Goal: Task Accomplishment & Management: Complete application form

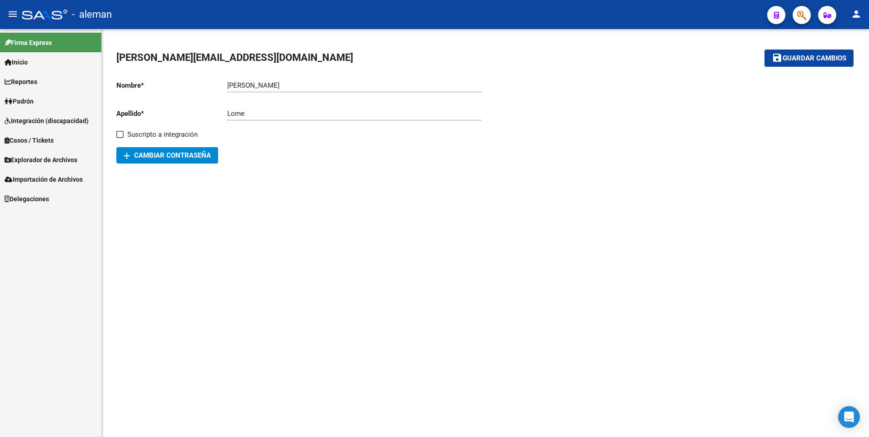
click at [34, 100] on span "Padrón" at bounding box center [19, 101] width 29 height 10
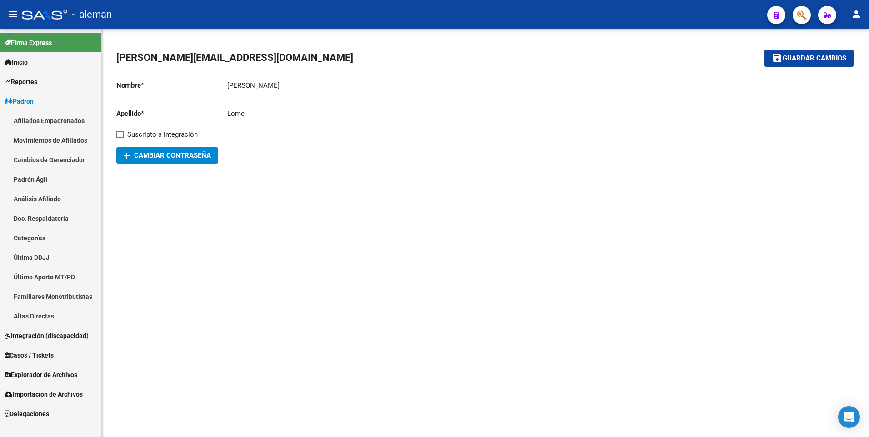
click at [55, 119] on link "Afiliados Empadronados" at bounding box center [50, 121] width 101 height 20
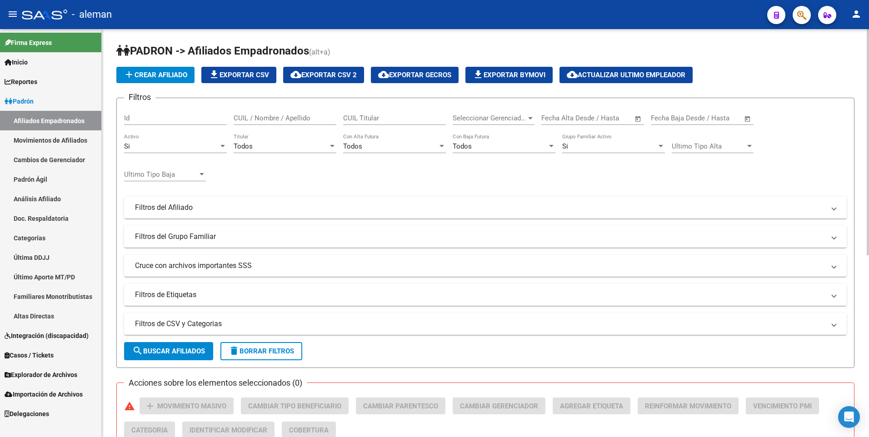
click at [223, 144] on div at bounding box center [223, 146] width 8 height 7
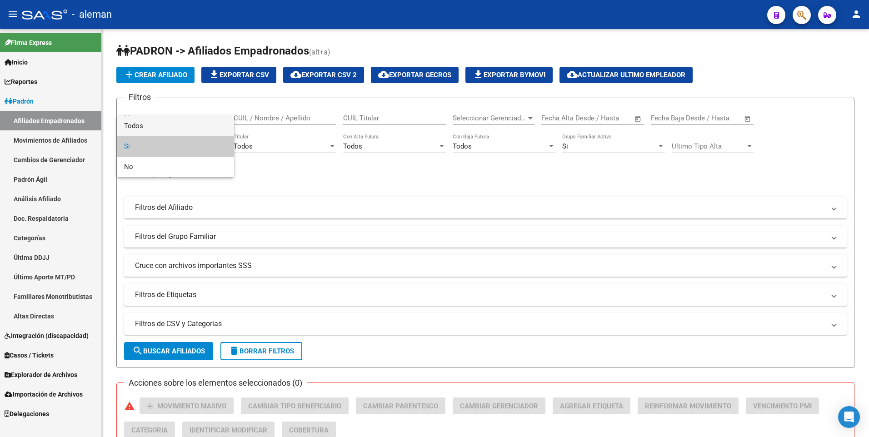
click at [212, 125] on span "Todos" at bounding box center [175, 126] width 103 height 20
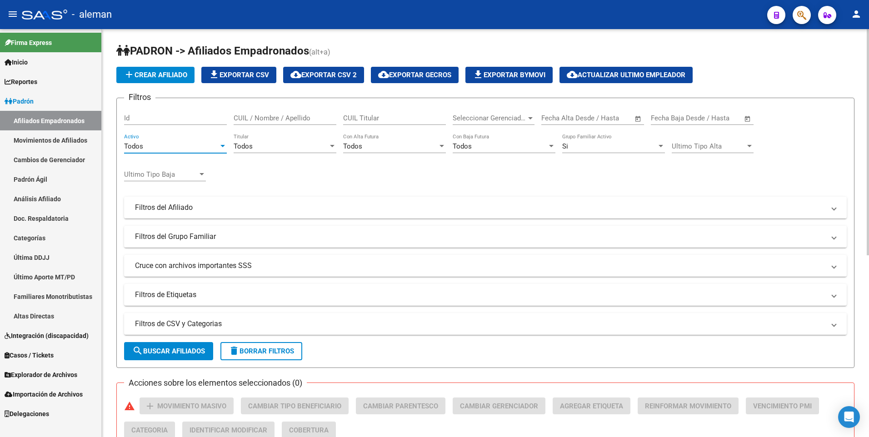
click at [255, 113] on div "CUIL / Nombre / Apellido" at bounding box center [285, 115] width 103 height 20
type input "AROLA"
click at [34, 101] on span "Padrón" at bounding box center [19, 101] width 29 height 10
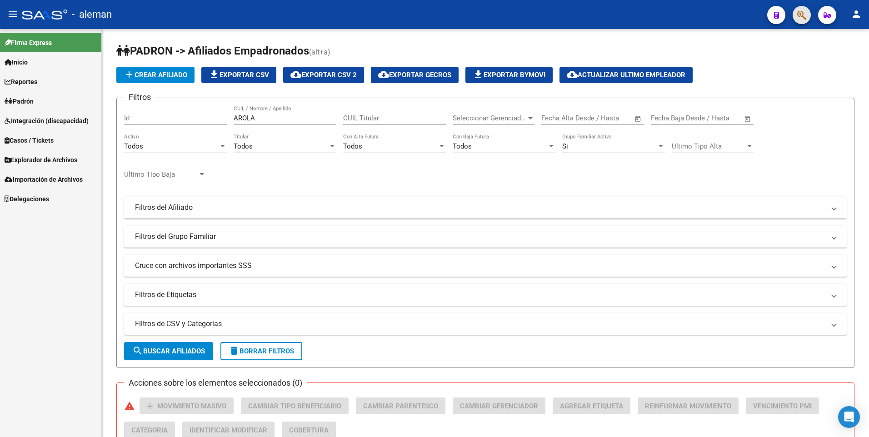
click at [802, 10] on span "button" at bounding box center [801, 15] width 9 height 19
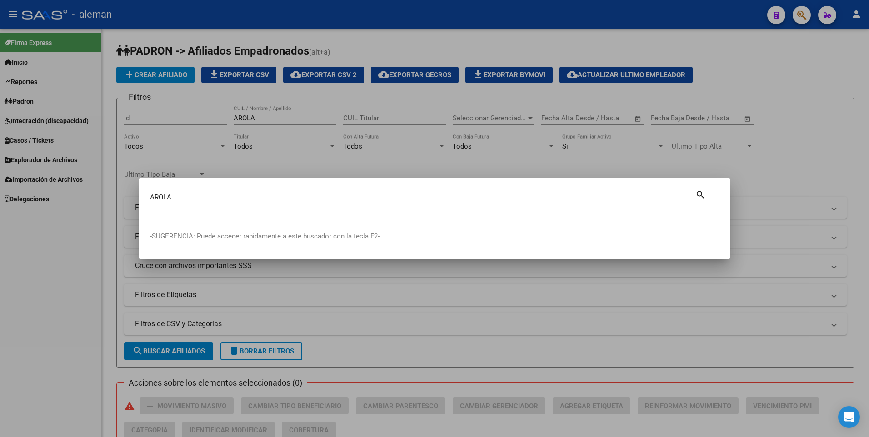
type input "AROLA"
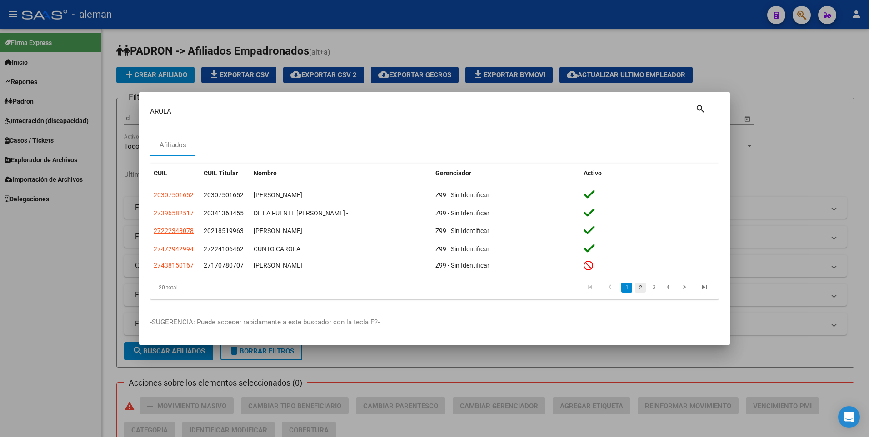
click at [640, 289] on link "2" at bounding box center [640, 288] width 11 height 10
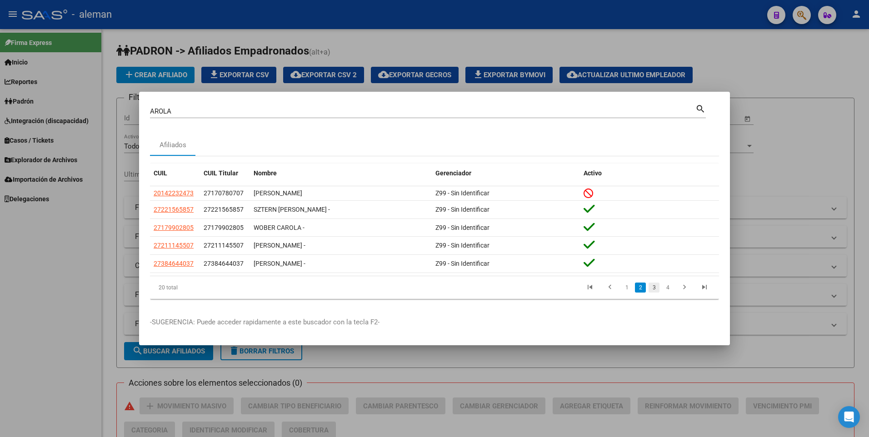
click at [657, 289] on link "3" at bounding box center [653, 288] width 11 height 10
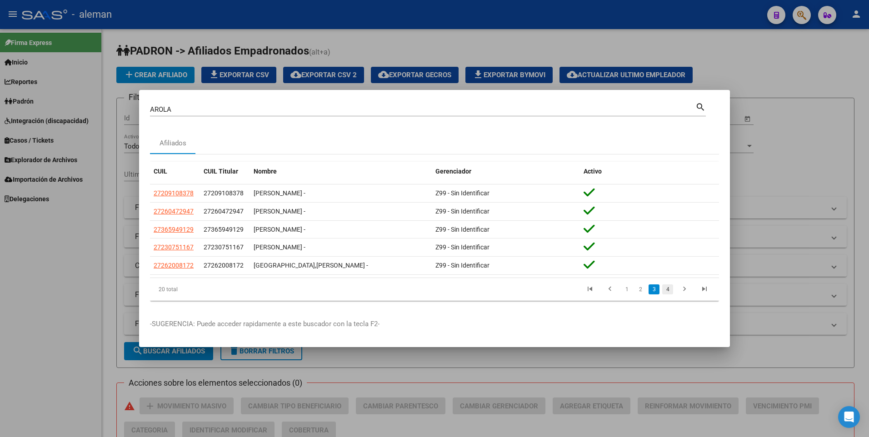
click at [669, 290] on link "4" at bounding box center [667, 289] width 11 height 10
click at [786, 166] on div at bounding box center [434, 218] width 869 height 437
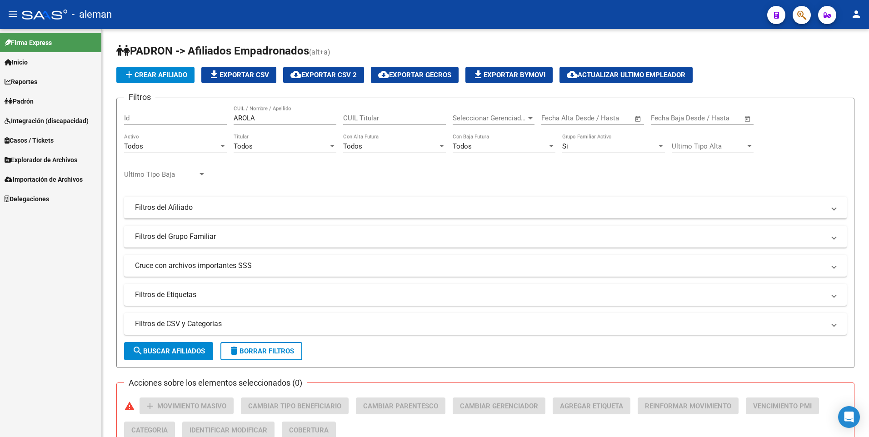
click at [38, 160] on span "Explorador de Archivos" at bounding box center [41, 160] width 73 height 10
click at [29, 179] on link "ARCA" at bounding box center [50, 179] width 101 height 20
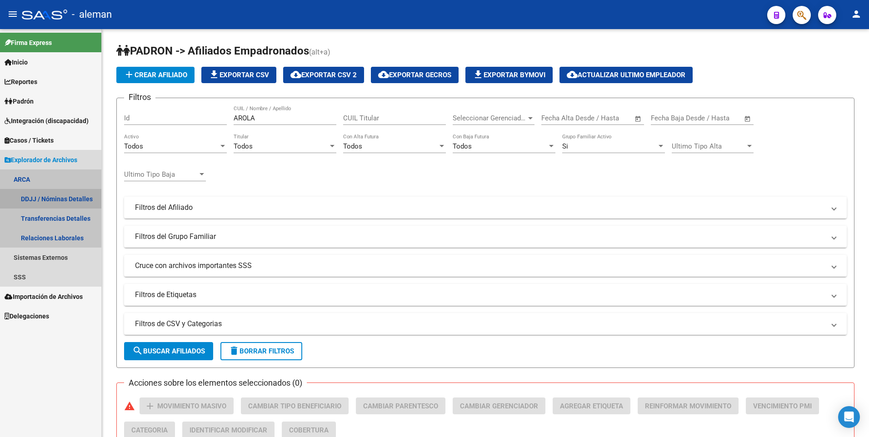
click at [48, 199] on link "DDJJ / Nóminas Detalles" at bounding box center [50, 199] width 101 height 20
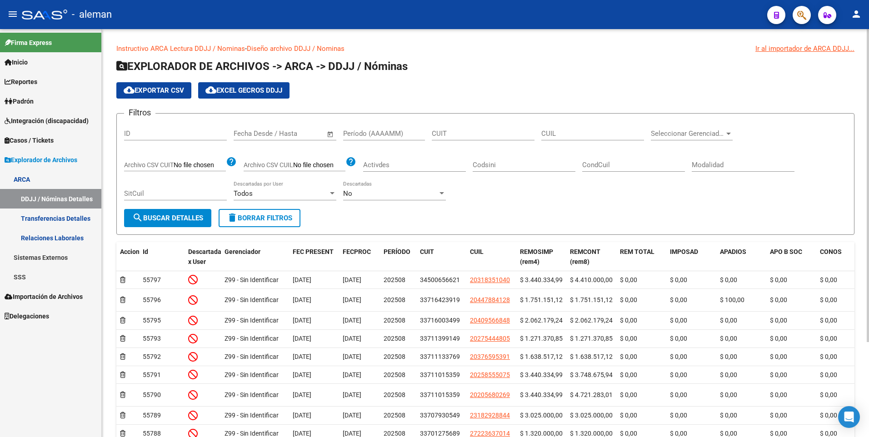
click at [552, 131] on input "CUIL" at bounding box center [592, 133] width 103 height 8
click at [552, 137] on input "CUIL" at bounding box center [592, 133] width 103 height 8
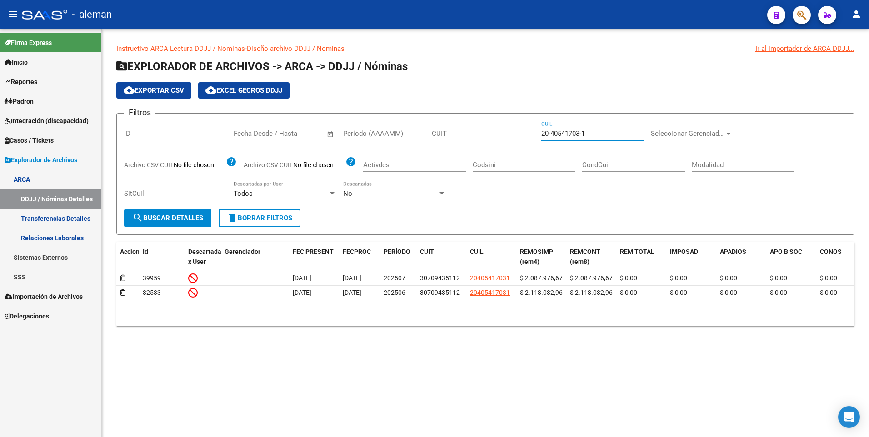
type input "20-40541703-1"
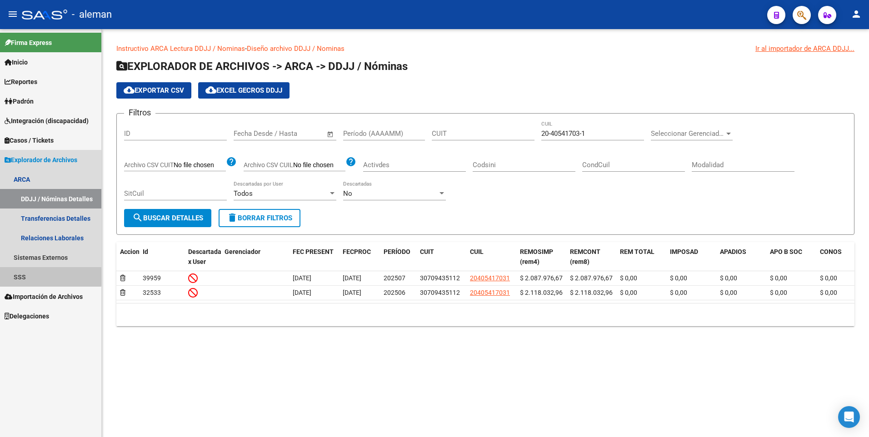
click at [22, 277] on link "SSS" at bounding box center [50, 277] width 101 height 20
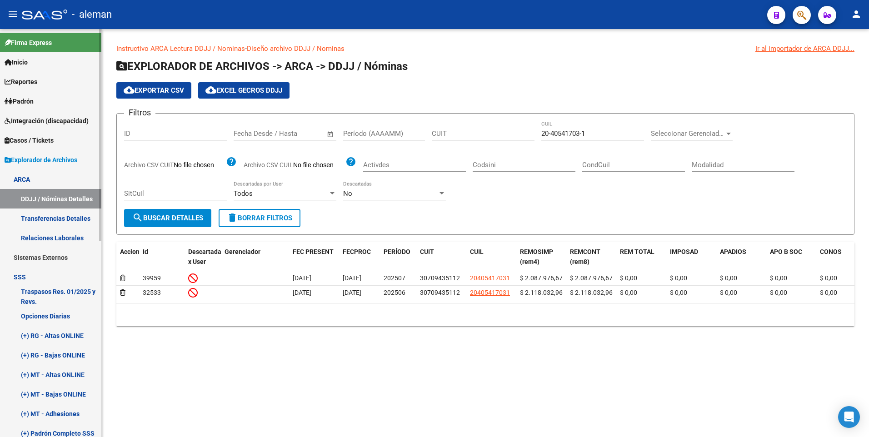
click at [22, 277] on link "SSS" at bounding box center [50, 277] width 101 height 20
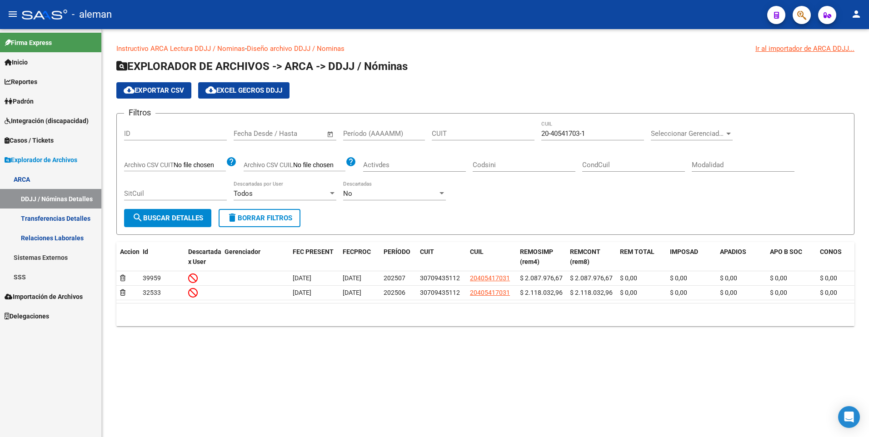
click at [21, 274] on link "SSS" at bounding box center [50, 277] width 101 height 20
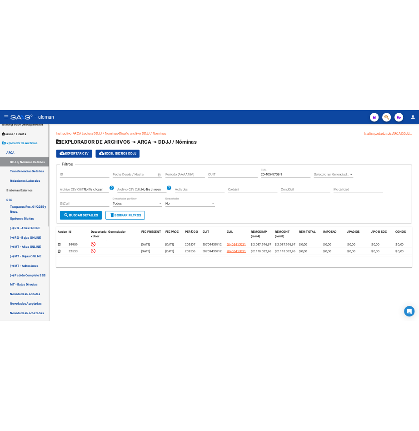
scroll to position [136, 0]
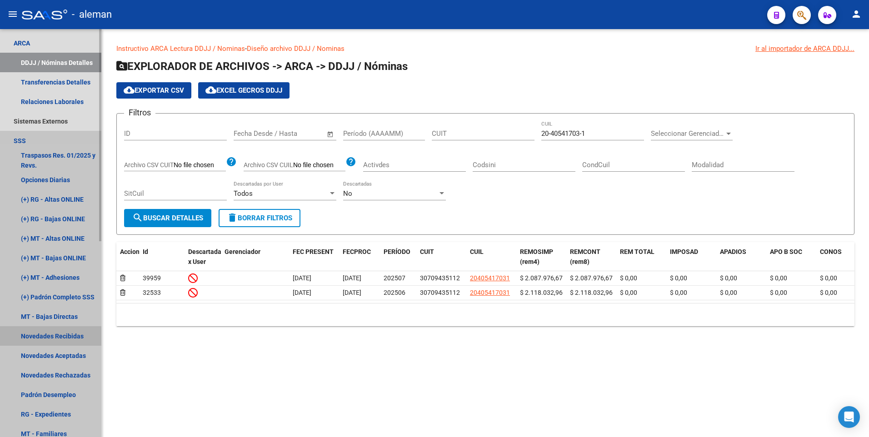
click at [56, 336] on link "Novedades Recibidas" at bounding box center [50, 336] width 101 height 20
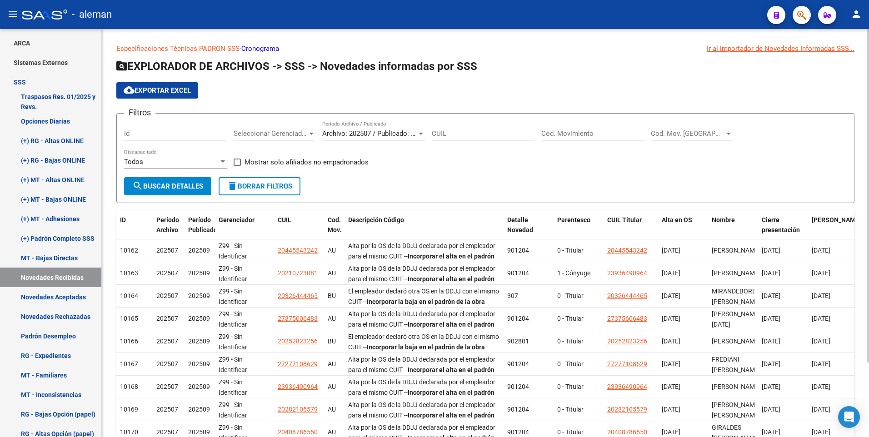
click at [468, 132] on input "CUIL" at bounding box center [483, 133] width 103 height 8
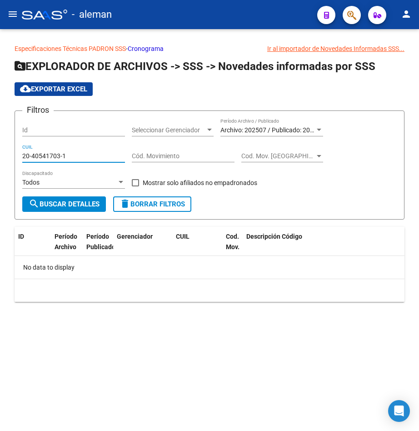
type input "20-40541703-1"
click at [304, 124] on div "Archivo: 202507 / Publicado: 202509 Período Archivo / Publicado" at bounding box center [271, 127] width 103 height 18
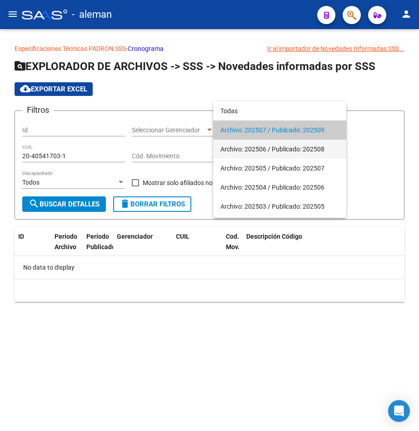
click at [283, 145] on span "Archivo: 202506 / Publicado: 202508" at bounding box center [279, 148] width 119 height 19
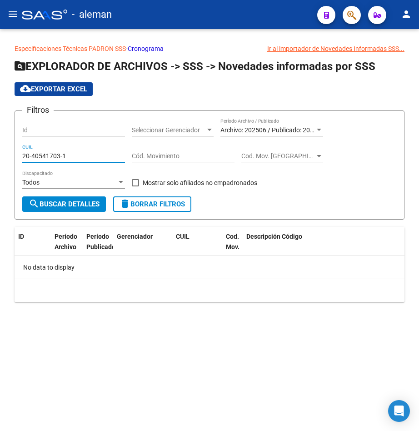
click at [85, 154] on input "20-40541703-1" at bounding box center [73, 156] width 103 height 8
click at [294, 128] on span "Archivo: 202506 / Publicado: 202508" at bounding box center [272, 129] width 104 height 7
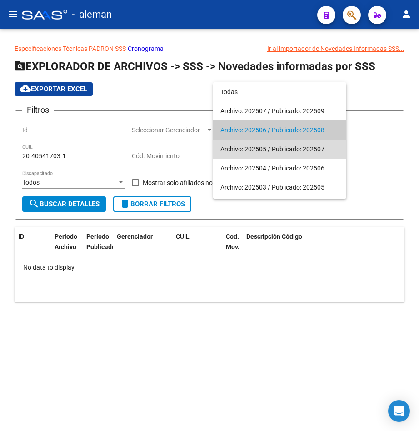
click at [284, 145] on span "Archivo: 202505 / Publicado: 202507" at bounding box center [279, 148] width 119 height 19
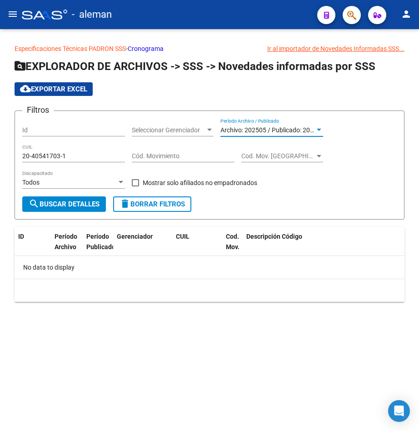
click at [89, 149] on div "20-40541703-1 CUIL" at bounding box center [73, 153] width 103 height 18
click at [276, 128] on span "Archivo: 202505 / Publicado: 202507" at bounding box center [272, 129] width 104 height 7
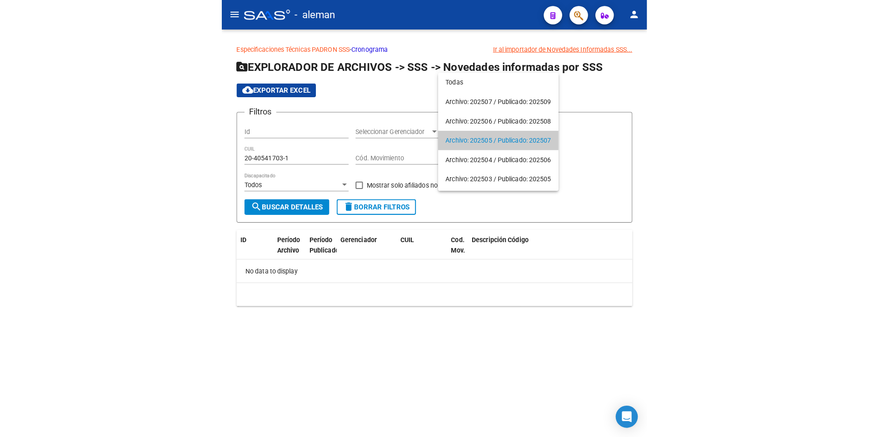
scroll to position [9, 0]
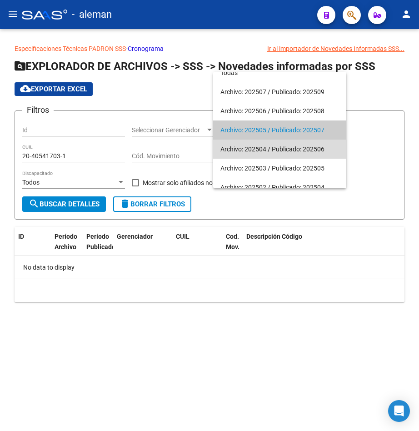
click at [275, 147] on span "Archivo: 202504 / Publicado: 202506" at bounding box center [279, 148] width 119 height 19
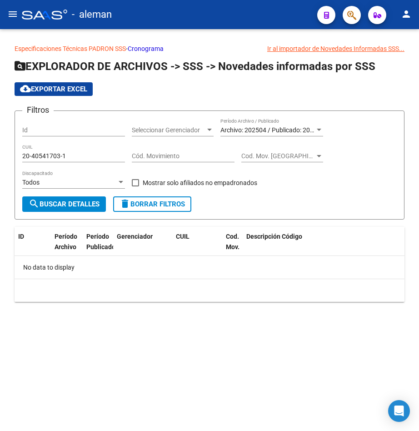
click at [77, 152] on div "20-40541703-1 CUIL" at bounding box center [73, 153] width 103 height 18
click at [329, 77] on app-list-header "EXPLORADOR DE ARCHIVOS -> SSS -> Novedades informadas por SSS cloud_download Ex…" at bounding box center [210, 139] width 390 height 160
click at [202, 34] on div "Especificaciones Técnicas PADRON SSS - Cronograma Ir al importador de Novedades…" at bounding box center [209, 187] width 419 height 316
click at [205, 41] on div "Especificaciones Técnicas PADRON SSS - Cronograma Ir al importador de Novedades…" at bounding box center [209, 187] width 419 height 316
click at [203, 33] on div "Especificaciones Técnicas PADRON SSS - Cronograma Ir al importador de Novedades…" at bounding box center [209, 187] width 419 height 316
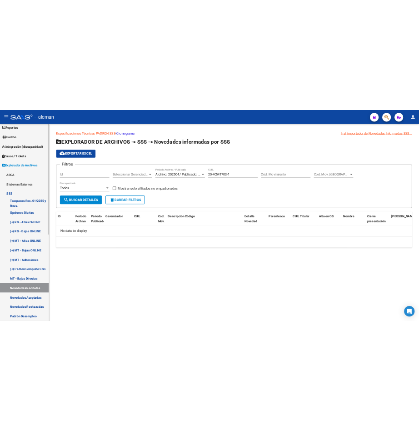
scroll to position [0, 0]
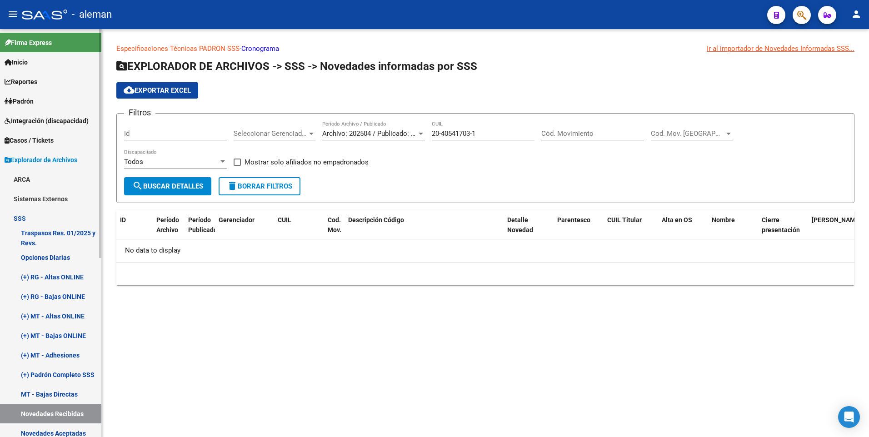
click at [25, 217] on link "SSS" at bounding box center [50, 219] width 101 height 20
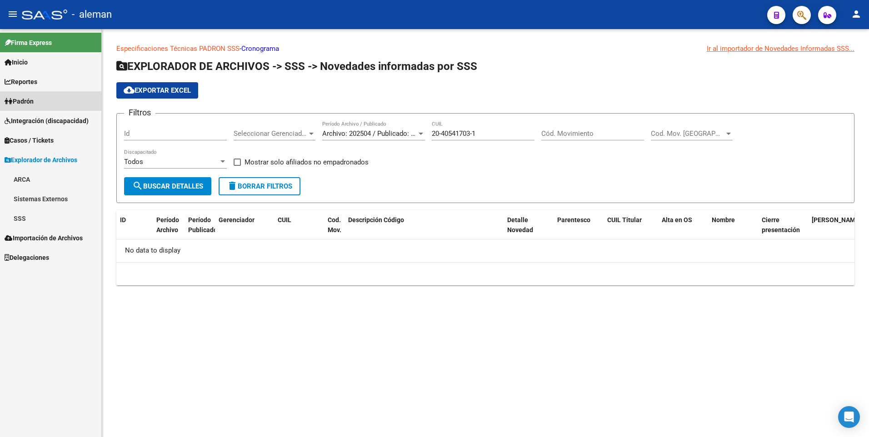
click at [39, 101] on link "Padrón" at bounding box center [50, 101] width 101 height 20
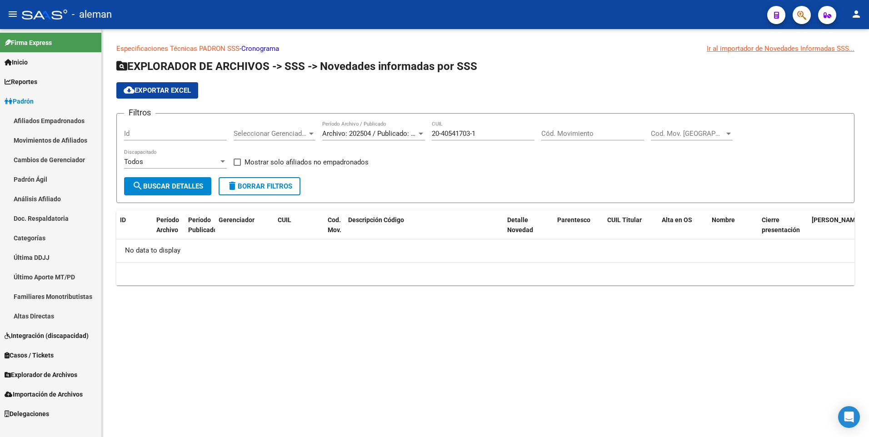
click at [40, 180] on link "Padrón Ágil" at bounding box center [50, 179] width 101 height 20
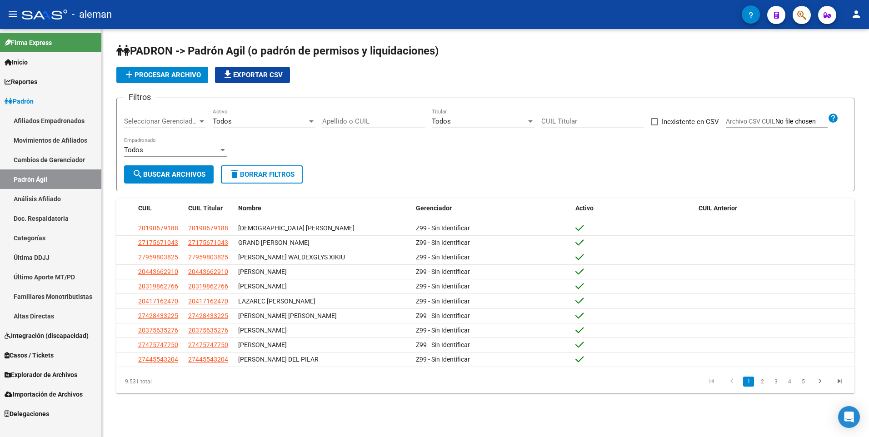
click at [423, 159] on div "Filtros Seleccionar Gerenciador Seleccionar Gerenciador Todos Activo Apellido o…" at bounding box center [485, 135] width 722 height 60
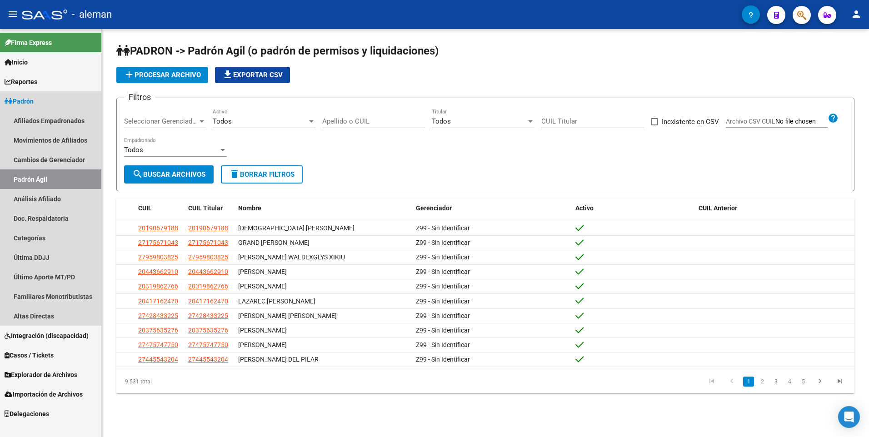
click at [44, 179] on link "Padrón Ágil" at bounding box center [50, 179] width 101 height 20
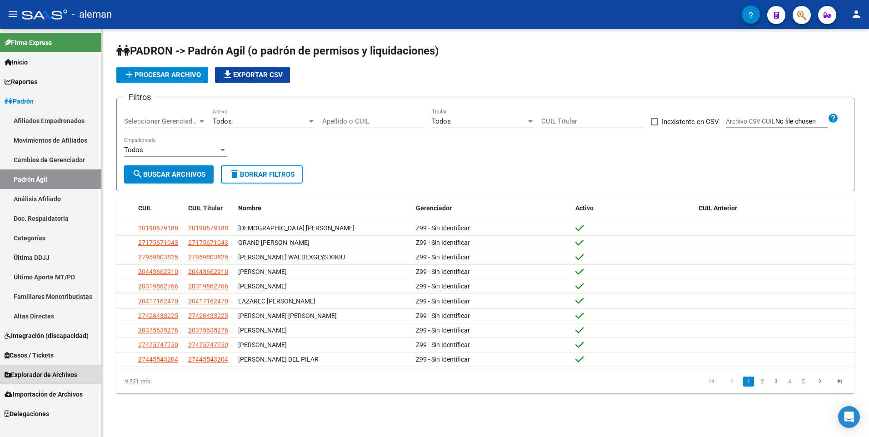
click at [48, 373] on span "Explorador de Archivos" at bounding box center [41, 375] width 73 height 10
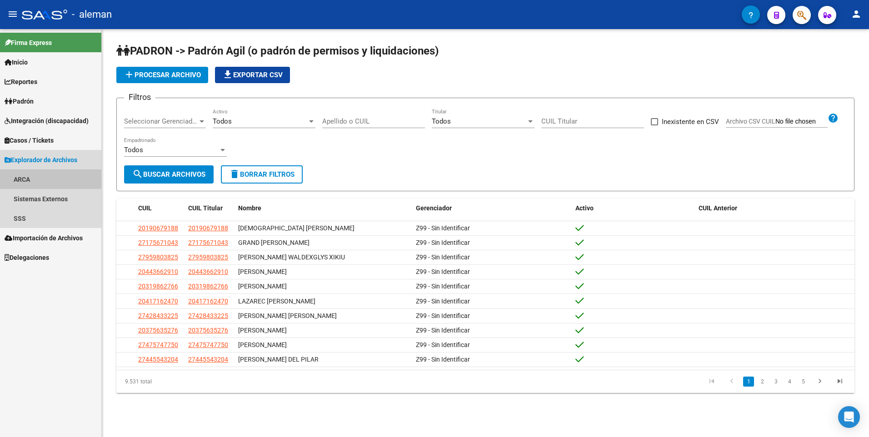
click at [28, 176] on link "ARCA" at bounding box center [50, 179] width 101 height 20
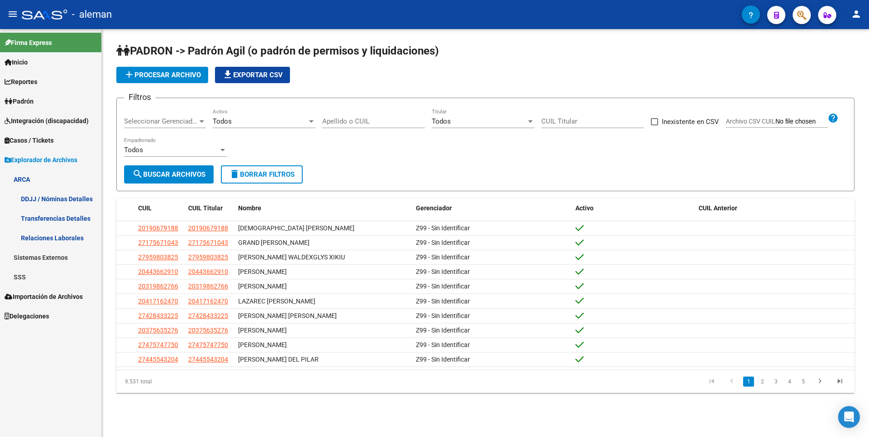
click at [44, 237] on link "Relaciones Laborales" at bounding box center [50, 238] width 101 height 20
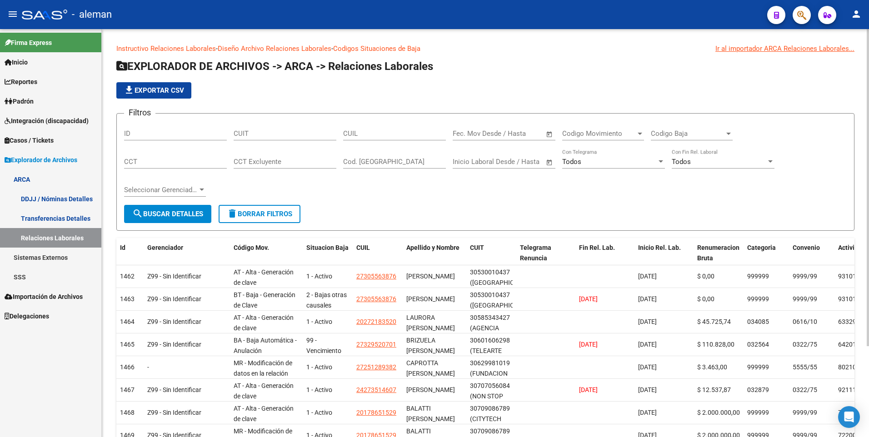
click at [373, 136] on input "CUIL" at bounding box center [394, 133] width 103 height 8
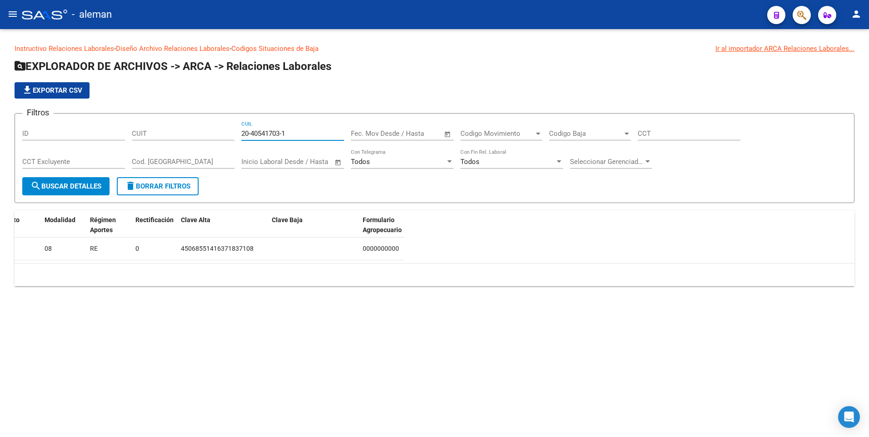
scroll to position [0, 333]
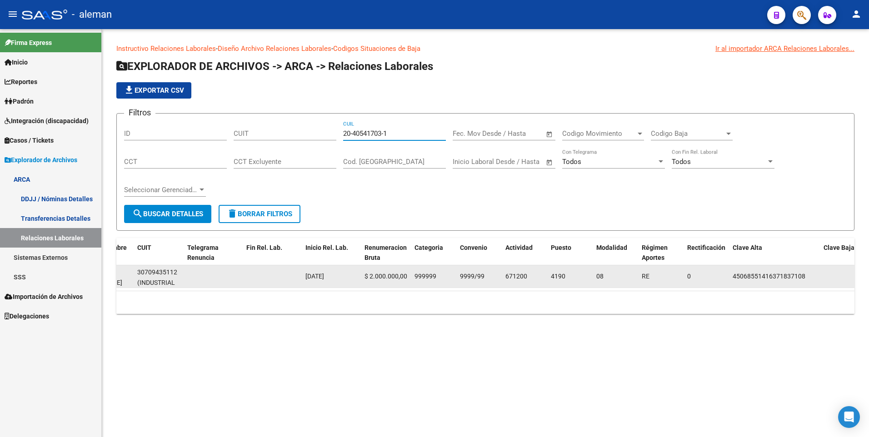
type input "20-40541703-1"
click at [155, 280] on span "(INDUSTRIAL VALORES S.A)" at bounding box center [157, 288] width 40 height 18
click at [334, 269] on datatable-body-cell "[DATE]" at bounding box center [331, 276] width 59 height 22
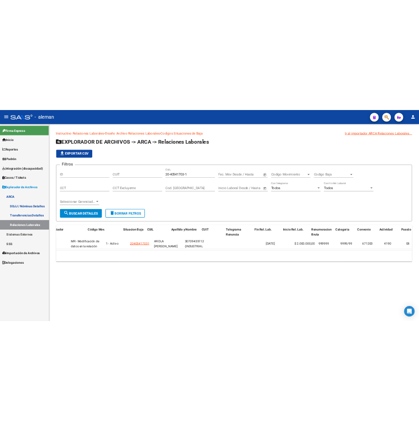
scroll to position [0, 0]
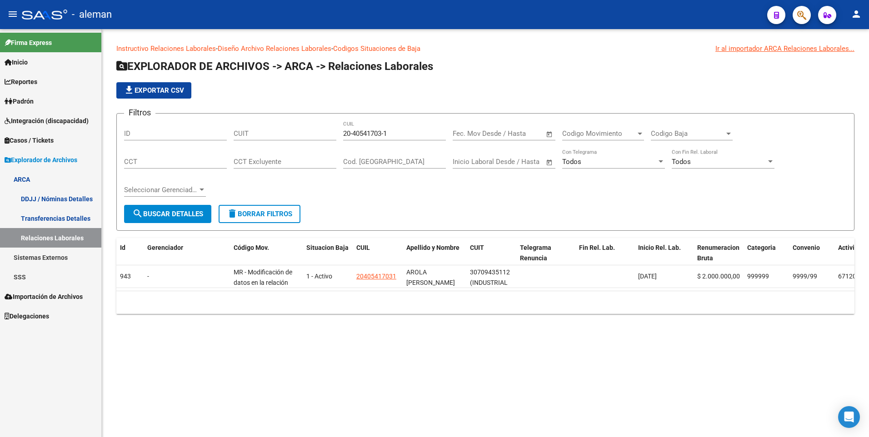
click at [620, 343] on div "Instructivo Relaciones Laborales - Diseño Archivo Relaciones Laborales - Codigo…" at bounding box center [485, 186] width 767 height 314
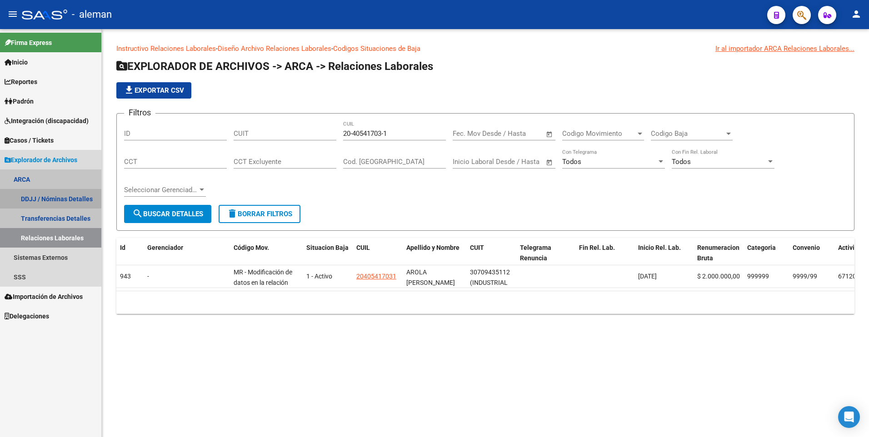
click at [45, 195] on link "DDJJ / Nóminas Detalles" at bounding box center [50, 199] width 101 height 20
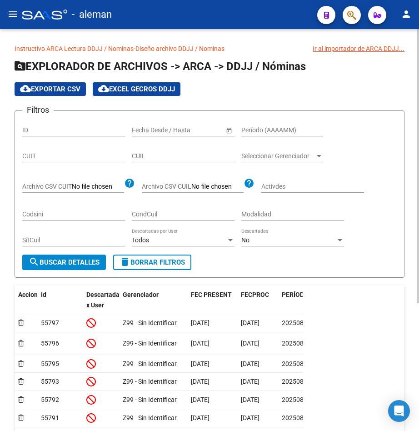
click at [150, 156] on input "CUIL" at bounding box center [183, 156] width 103 height 8
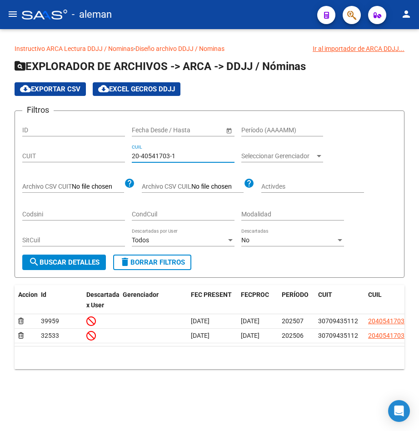
type input "20-40541703-1"
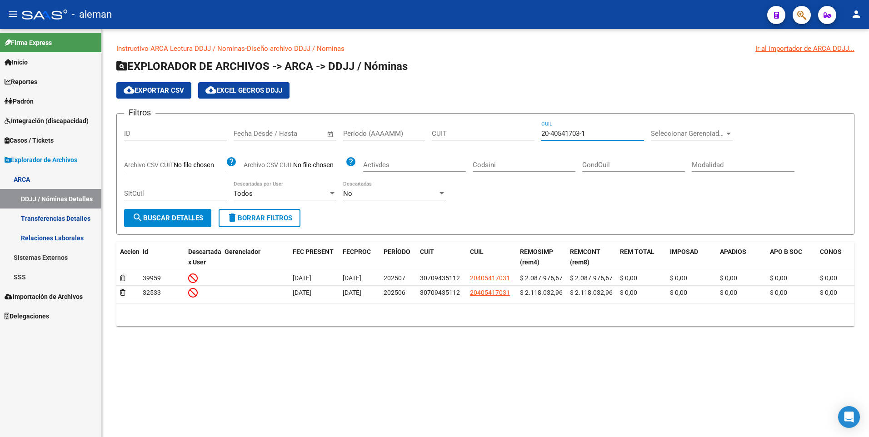
click at [53, 216] on link "Transferencias Detalles" at bounding box center [50, 219] width 101 height 20
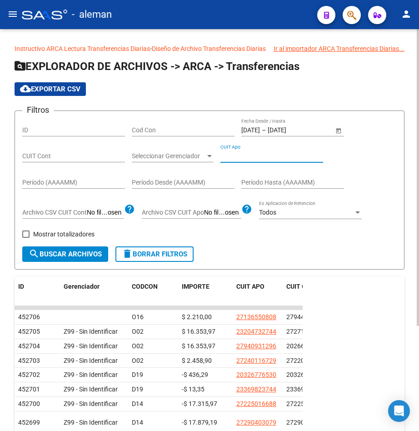
click at [252, 157] on input "CUIT Apo" at bounding box center [271, 156] width 103 height 8
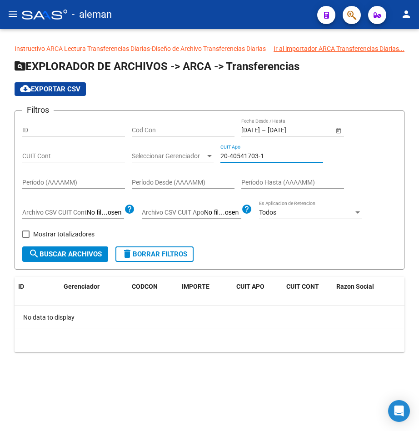
type input "20-40541703-1"
click at [81, 154] on input "CUIT Cont" at bounding box center [73, 156] width 103 height 8
click at [81, 153] on input "CUIT Cont" at bounding box center [73, 156] width 103 height 8
drag, startPoint x: 268, startPoint y: 155, endPoint x: 219, endPoint y: 152, distance: 48.8
click at [219, 152] on div "Filtros ID Cod Con [DATE] [DATE] – [DATE] [DATE] Fecha Desde / Hasta CUIT Cont …" at bounding box center [209, 182] width 374 height 128
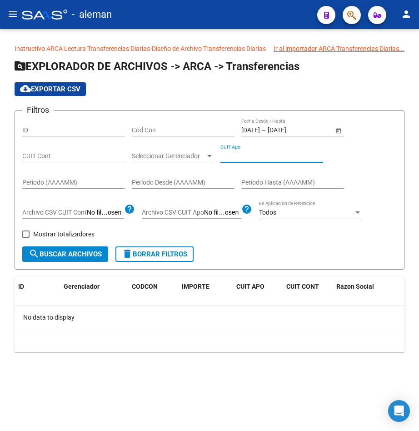
click at [47, 157] on input "CUIT Cont" at bounding box center [73, 156] width 103 height 8
click at [58, 153] on input "CUIT Cont" at bounding box center [73, 156] width 103 height 8
type input "30-70943511-2"
click at [227, 151] on div "CUIT Apo" at bounding box center [271, 153] width 103 height 18
type input "30-70943511-2"
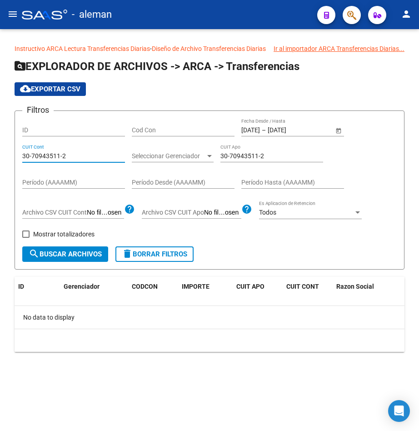
drag, startPoint x: 80, startPoint y: 155, endPoint x: -18, endPoint y: 154, distance: 98.6
click at [0, 154] on html "menu - aleman person Firma Express Inicio Instructivos Contacto OS Reportes Pad…" at bounding box center [209, 215] width 419 height 431
click at [151, 88] on div "cloud_download Exportar CSV" at bounding box center [210, 89] width 390 height 14
click at [340, 128] on span "Open calendar" at bounding box center [339, 130] width 22 height 22
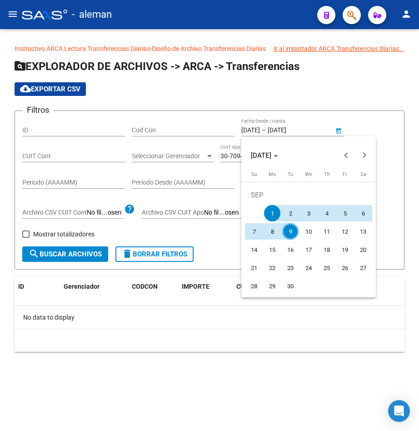
click at [340, 128] on div at bounding box center [209, 215] width 419 height 431
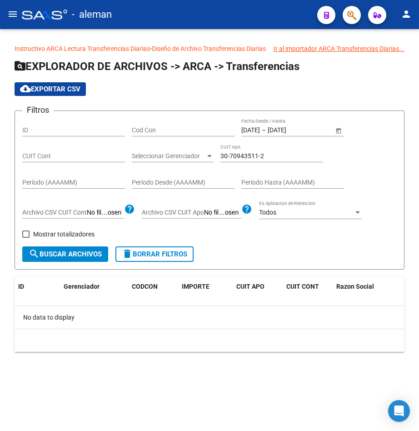
click at [320, 91] on div "cloud_download Exportar CSV" at bounding box center [210, 89] width 390 height 14
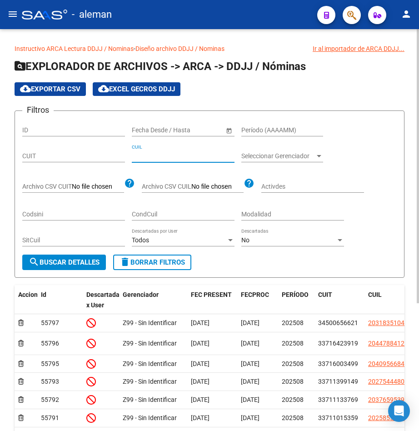
click at [168, 159] on input "CUIL" at bounding box center [183, 156] width 103 height 8
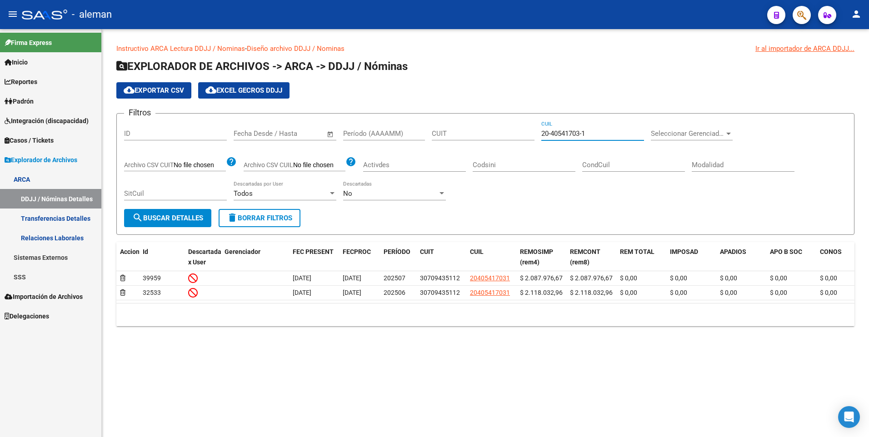
type input "20-40541703-1"
click at [552, 200] on div "Filtros ID Fecha inicio – Fecha fin Fecha Desde / Hasta Período (AAAAMM) CUIT 2…" at bounding box center [485, 165] width 722 height 88
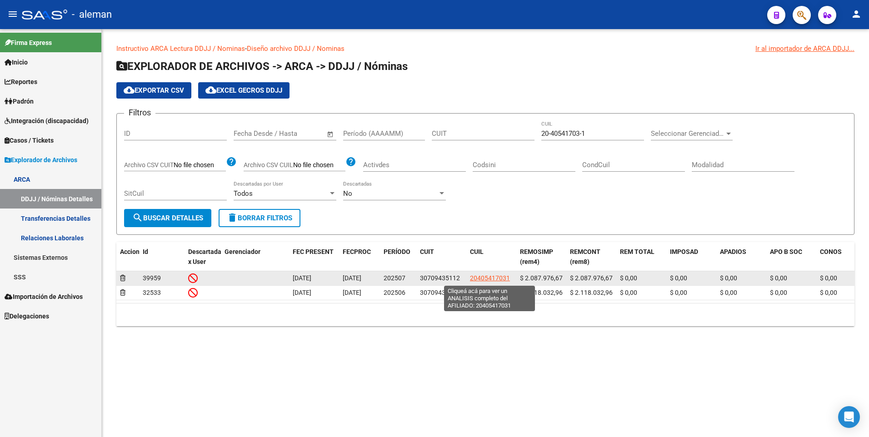
click at [487, 279] on span "20405417031" at bounding box center [490, 277] width 40 height 7
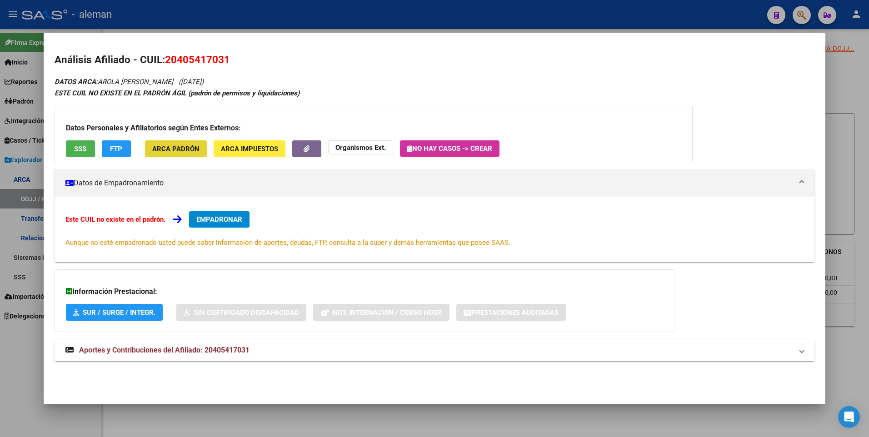
click at [188, 145] on span "ARCA Padrón" at bounding box center [175, 149] width 47 height 8
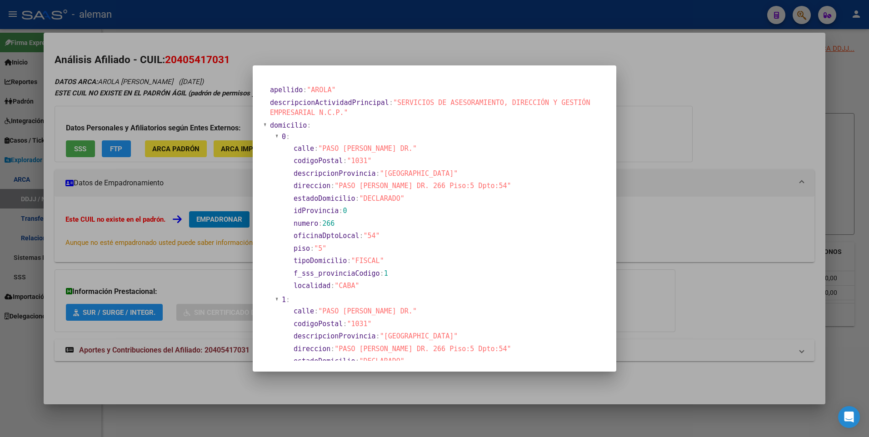
click at [727, 140] on div at bounding box center [434, 218] width 869 height 437
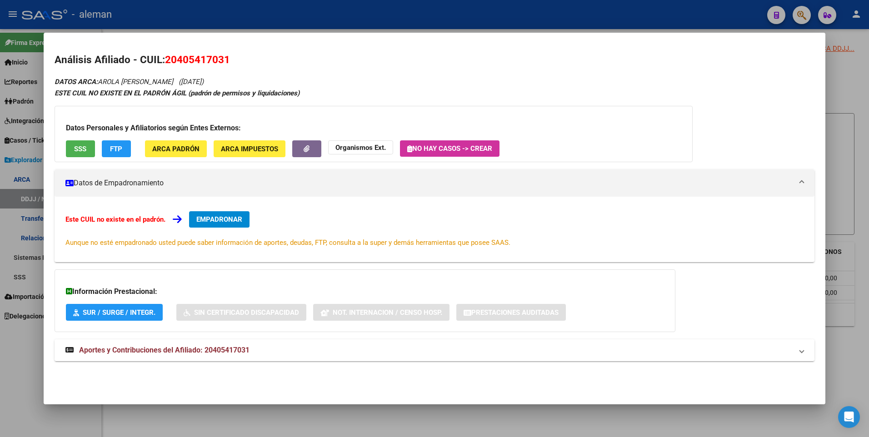
click at [219, 219] on span "EMPADRONAR" at bounding box center [219, 219] width 46 height 8
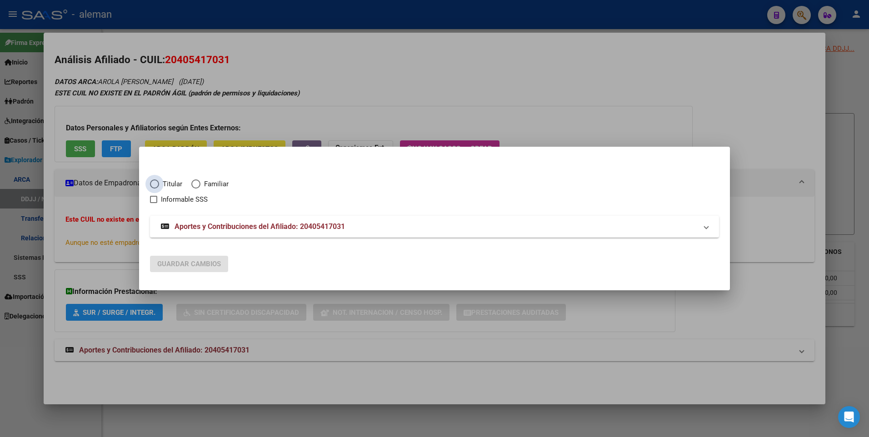
click at [154, 184] on span "Elija una opción" at bounding box center [154, 183] width 9 height 9
click at [154, 184] on input "Titular" at bounding box center [154, 183] width 9 height 9
radio input "true"
checkbox input "true"
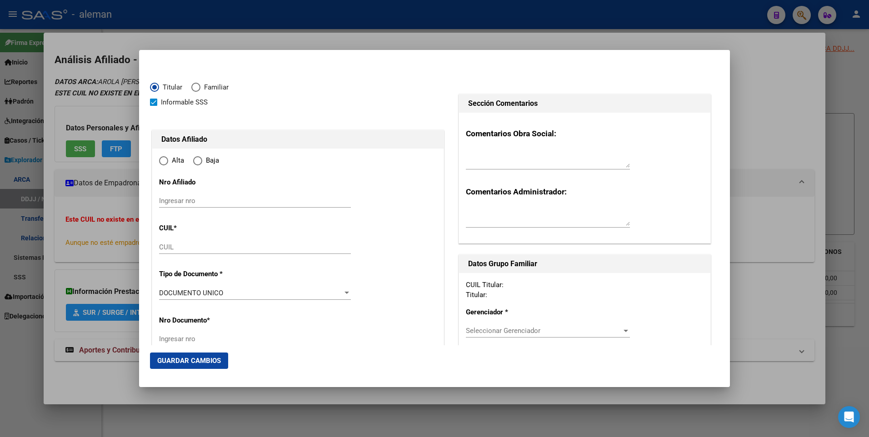
type input "20-40541703-1"
radio input "true"
type input "40541703"
type input "AROLA"
type input "[PERSON_NAME]"
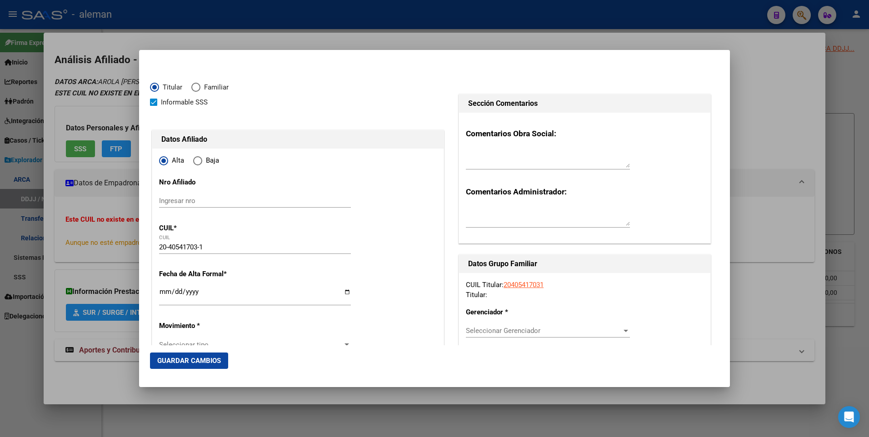
type input "[DATE]"
type input "CABA"
type input "1031"
type input "PASO [PERSON_NAME] DR."
type input "266"
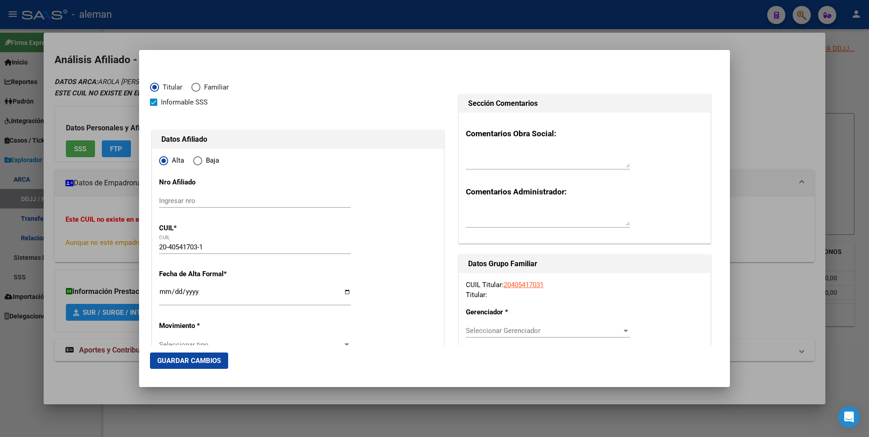
type input "5"
type input "CABA"
click at [164, 293] on input "Ingresar fecha" at bounding box center [255, 295] width 192 height 15
type input "[DATE]"
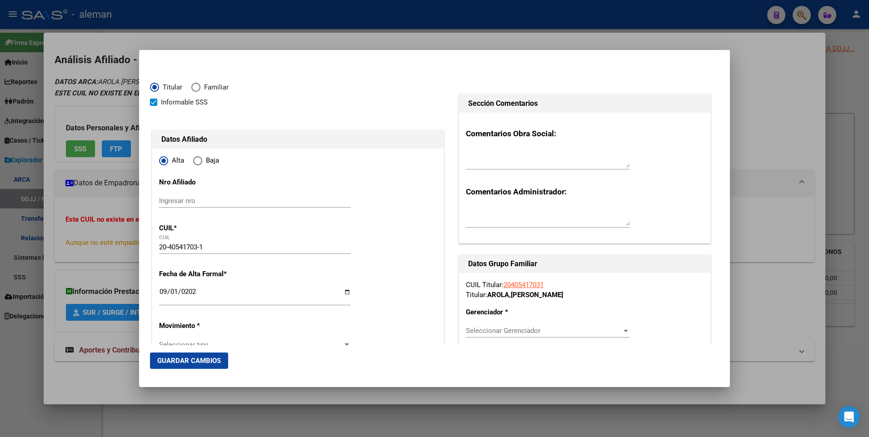
scroll to position [91, 0]
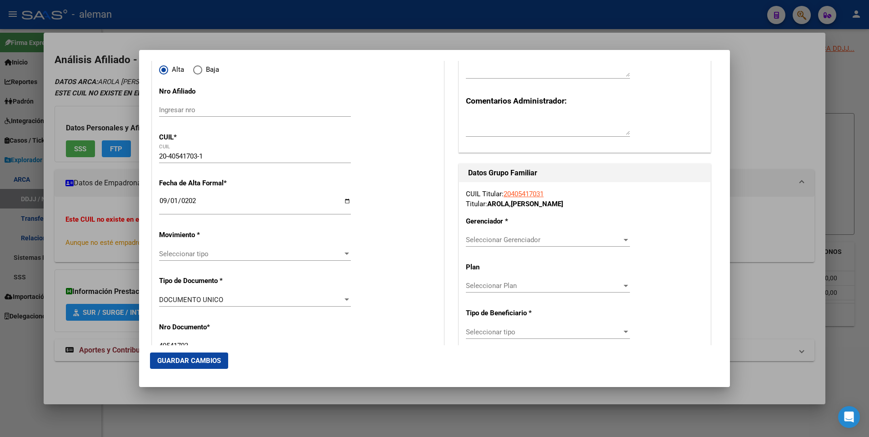
click at [316, 255] on span "Seleccionar tipo" at bounding box center [251, 254] width 184 height 8
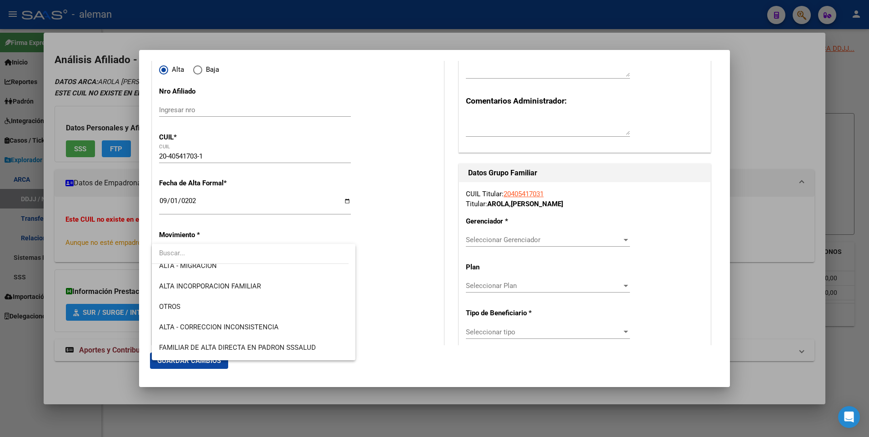
scroll to position [40, 0]
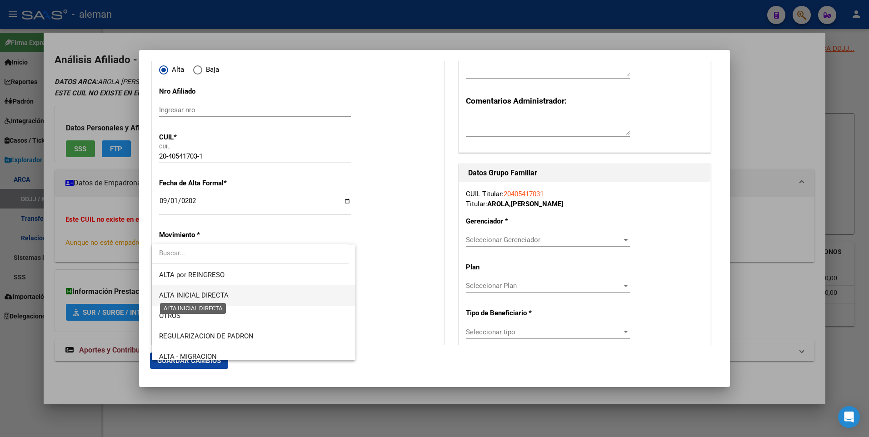
click at [222, 295] on span "ALTA INICIAL DIRECTA" at bounding box center [194, 295] width 70 height 8
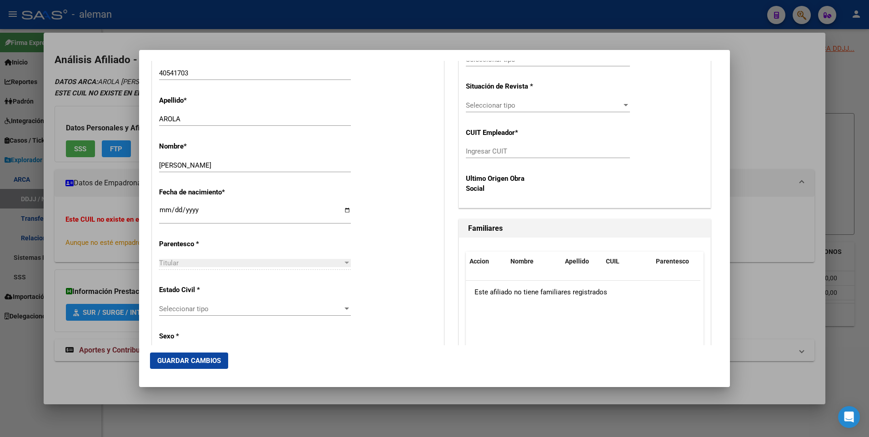
scroll to position [409, 0]
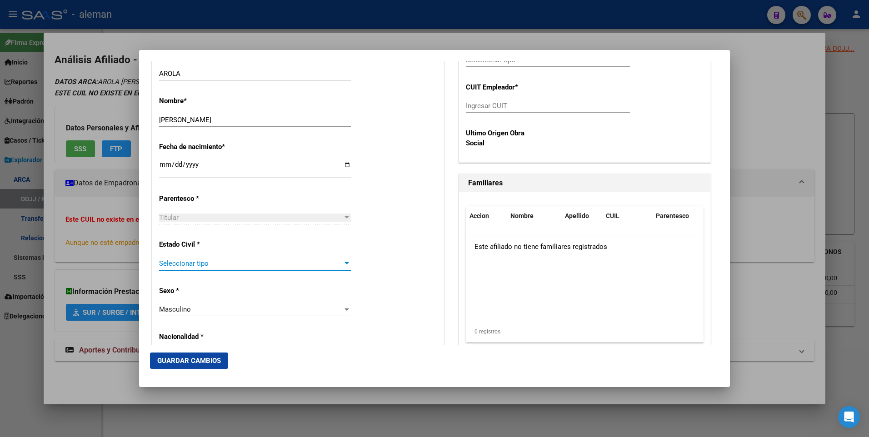
click at [283, 265] on span "Seleccionar tipo" at bounding box center [251, 263] width 184 height 8
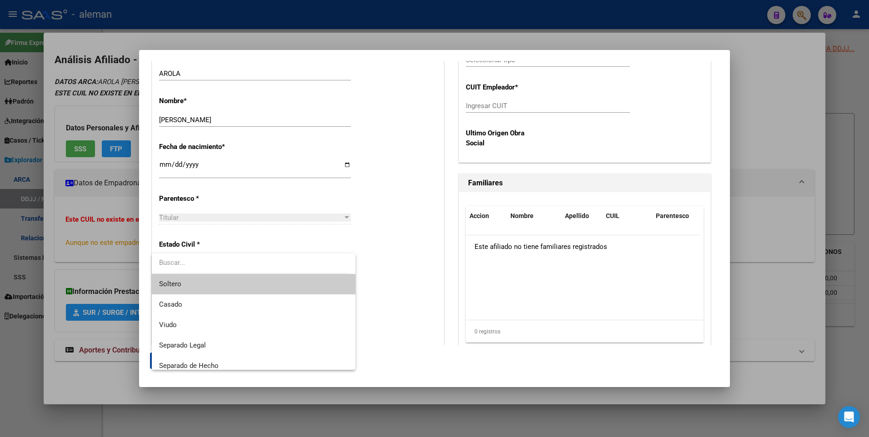
click at [263, 284] on span "Soltero" at bounding box center [253, 284] width 189 height 20
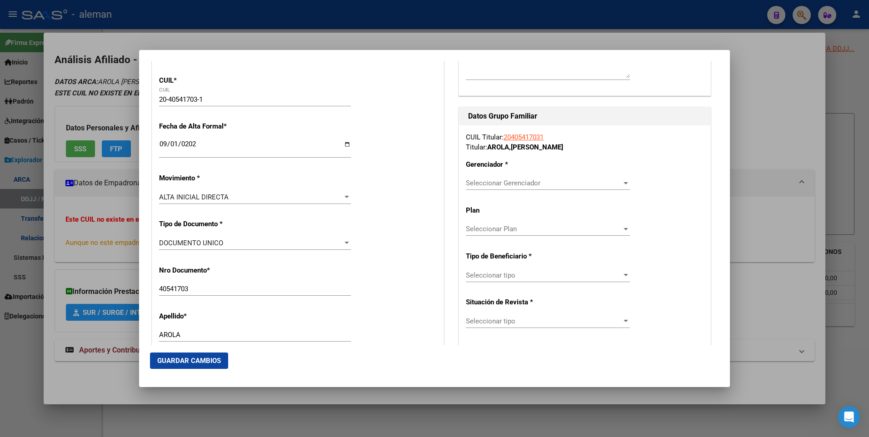
scroll to position [102, 0]
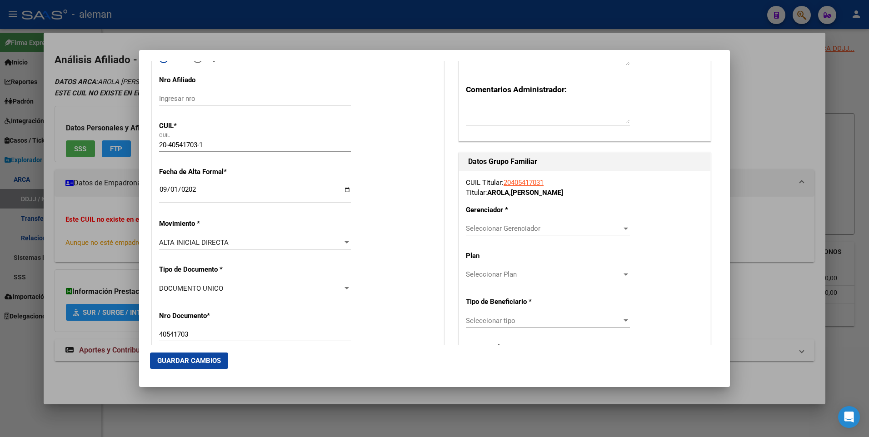
click at [544, 226] on span "Seleccionar Gerenciador" at bounding box center [544, 228] width 156 height 8
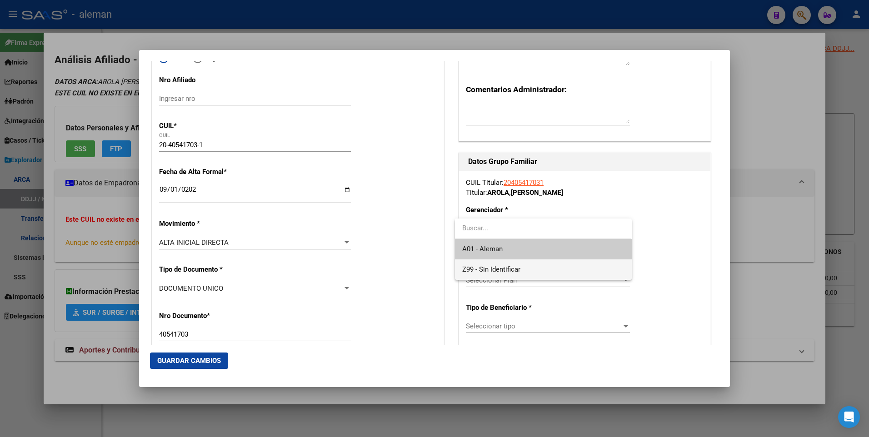
click at [518, 275] on span "Z99 - Sin Identificar" at bounding box center [543, 269] width 162 height 20
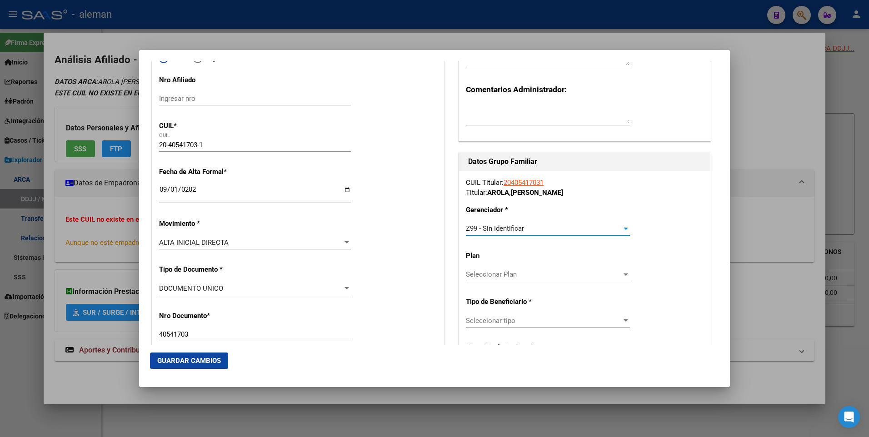
scroll to position [148, 0]
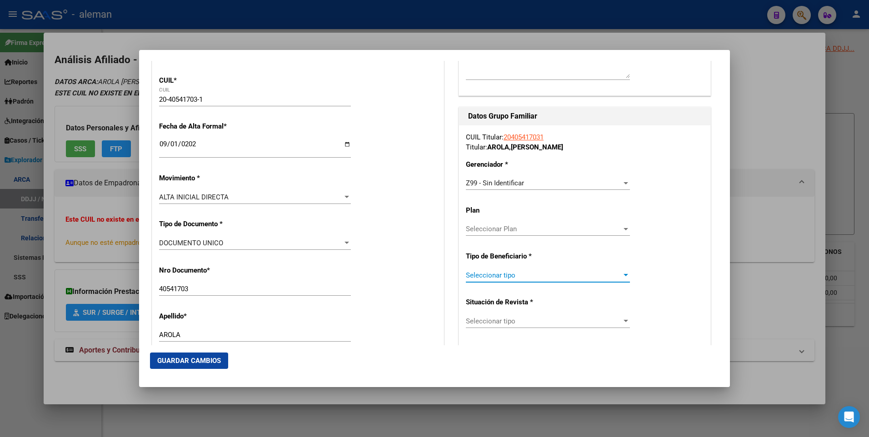
click at [534, 276] on span "Seleccionar tipo" at bounding box center [544, 275] width 156 height 8
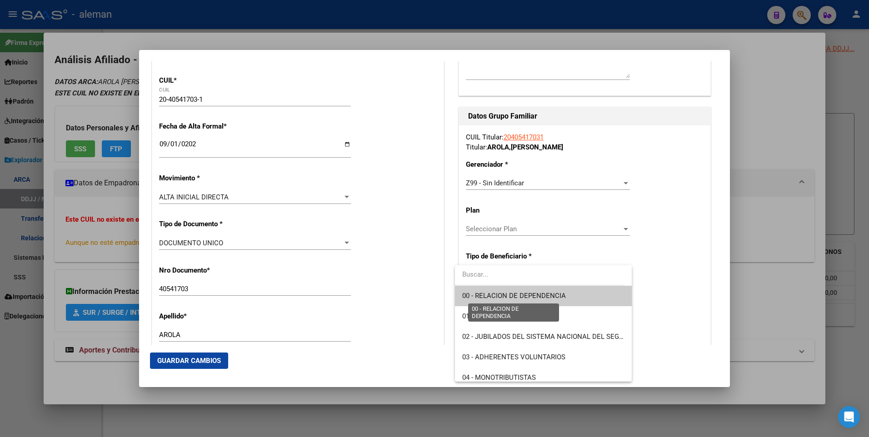
click at [535, 293] on span "00 - RELACION DE DEPENDENCIA" at bounding box center [514, 296] width 104 height 8
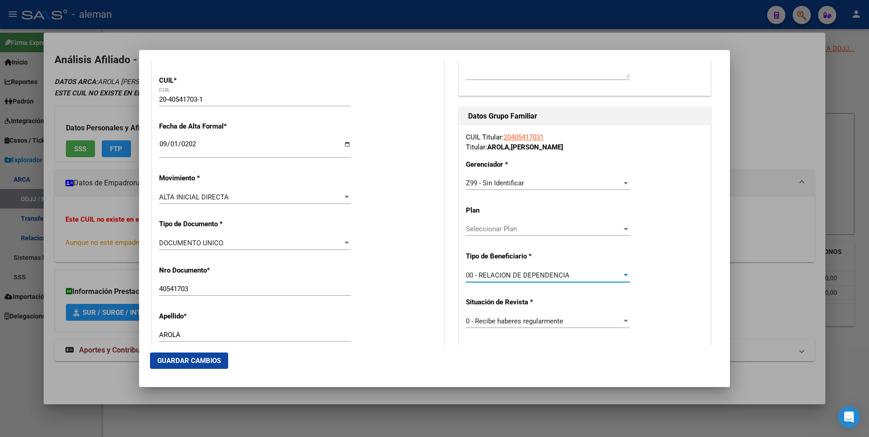
type input "30-70943511-2"
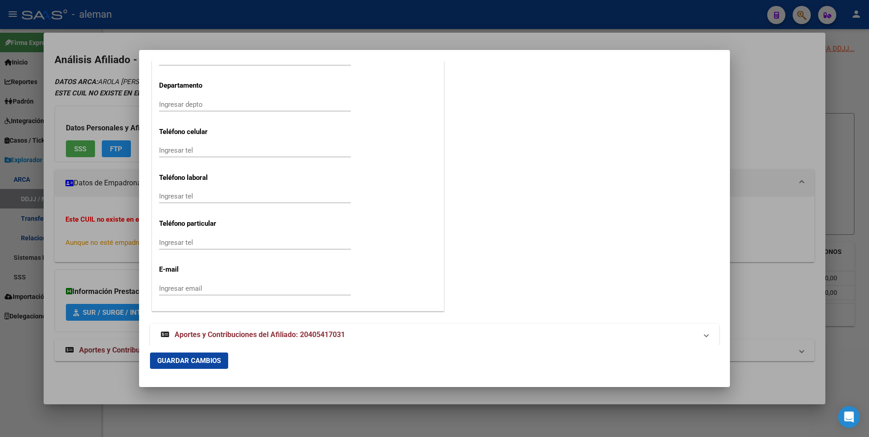
scroll to position [1147, 0]
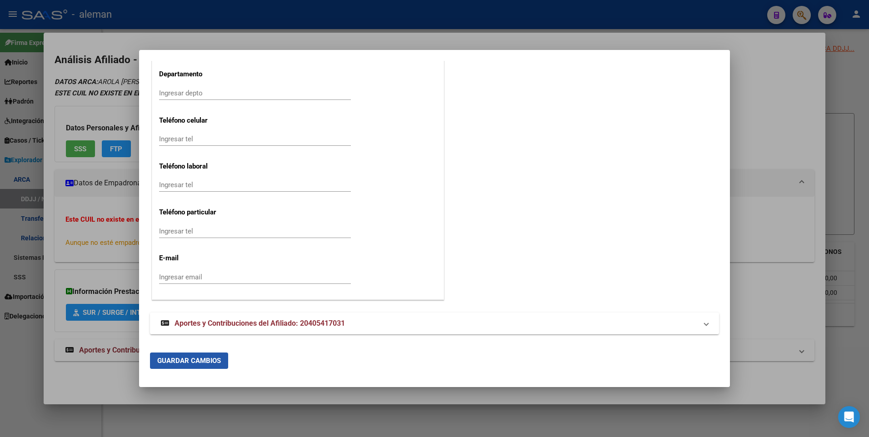
click at [187, 359] on span "Guardar Cambios" at bounding box center [189, 361] width 64 height 8
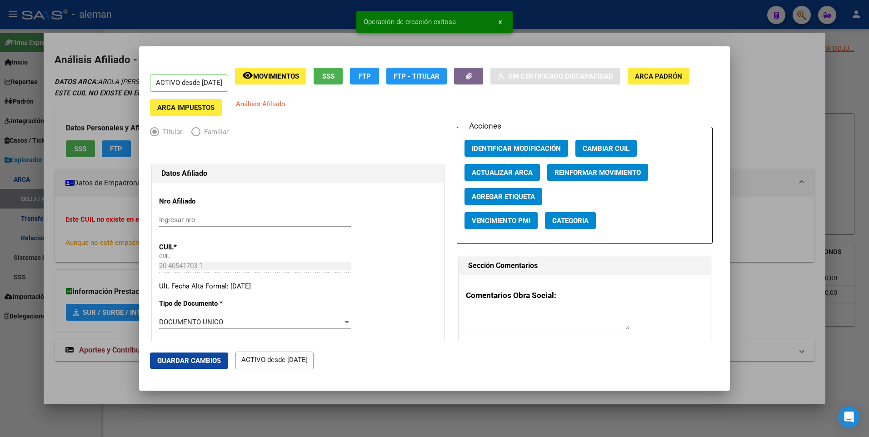
click at [397, 179] on div "Datos Afiliado" at bounding box center [297, 173] width 291 height 18
click at [761, 135] on div at bounding box center [434, 218] width 869 height 437
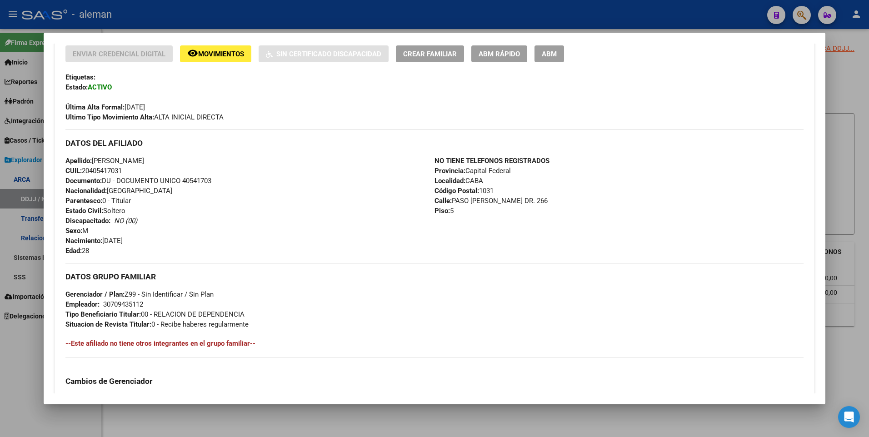
scroll to position [120, 0]
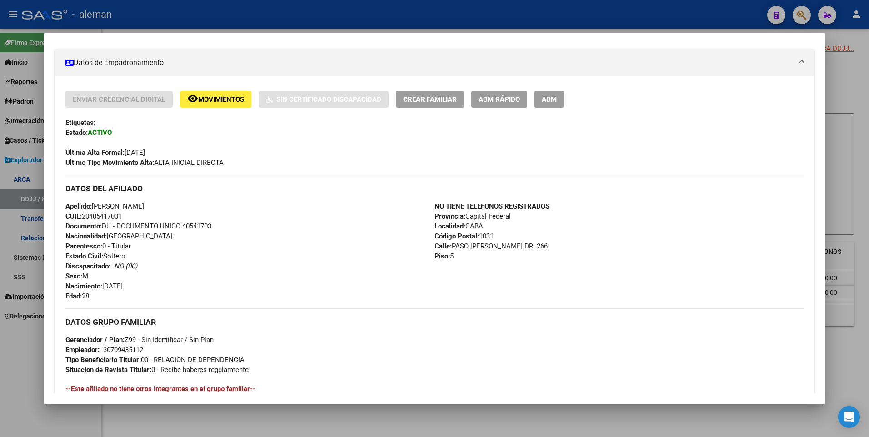
click at [552, 102] on span "ABM" at bounding box center [549, 99] width 15 height 8
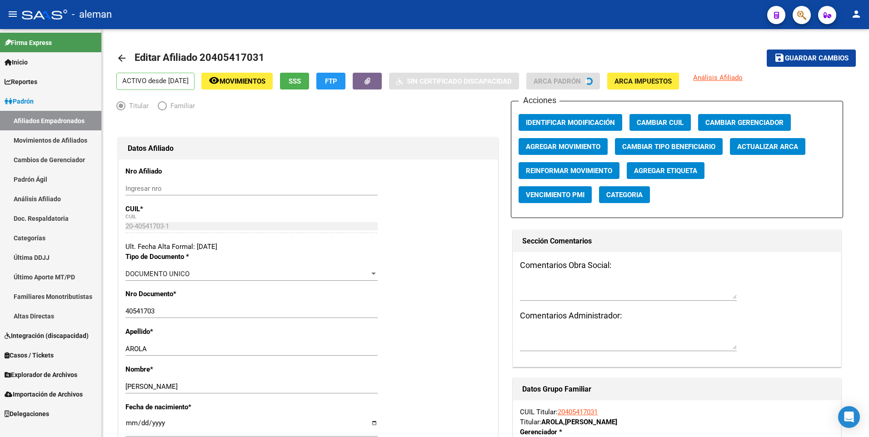
radio input "true"
type input "30-70943511-2"
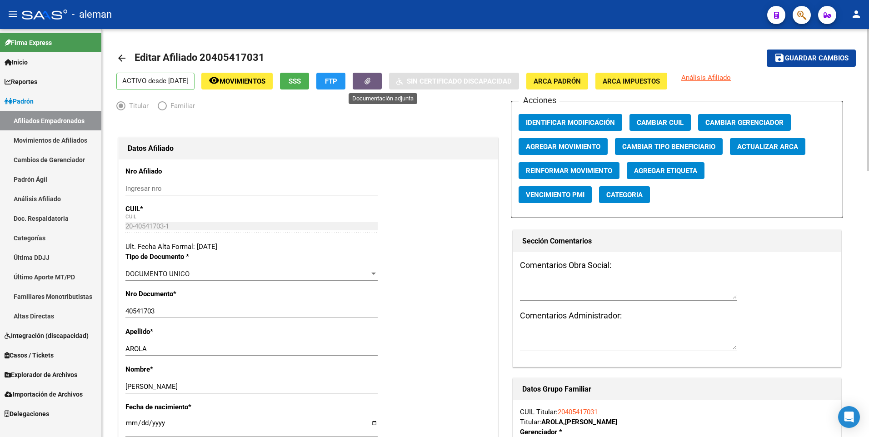
click at [370, 78] on icon "button" at bounding box center [367, 81] width 6 height 7
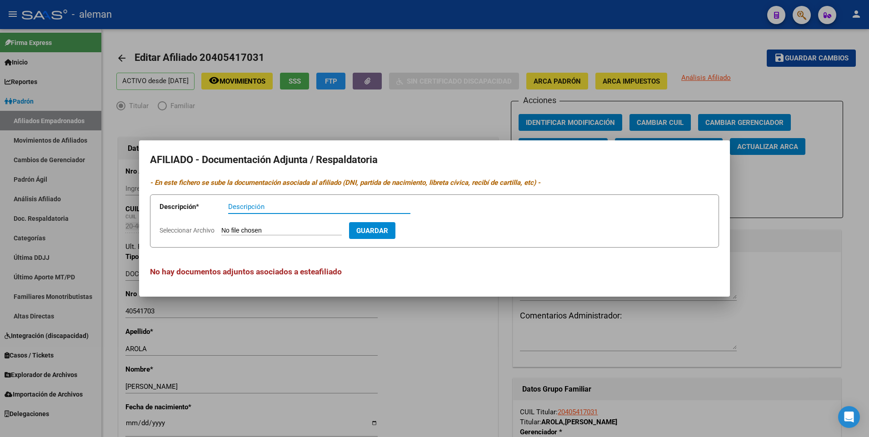
click at [353, 204] on input "Descripción" at bounding box center [319, 207] width 182 height 8
type input "ALTA ARCA"
click at [309, 229] on input "Seleccionar Archivo" at bounding box center [281, 231] width 120 height 9
type input "C:\fakepath\Constancia afip hospital aleman bind.pdf"
click at [427, 231] on span "Guardar" at bounding box center [425, 231] width 32 height 8
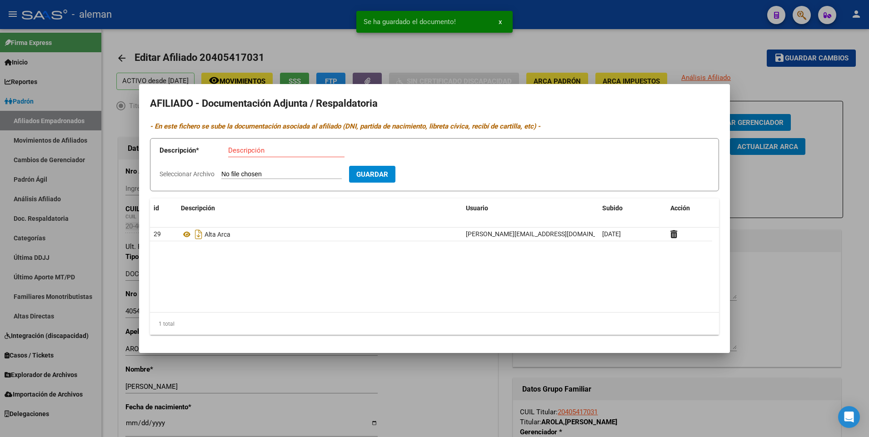
click at [865, 226] on div at bounding box center [434, 218] width 869 height 437
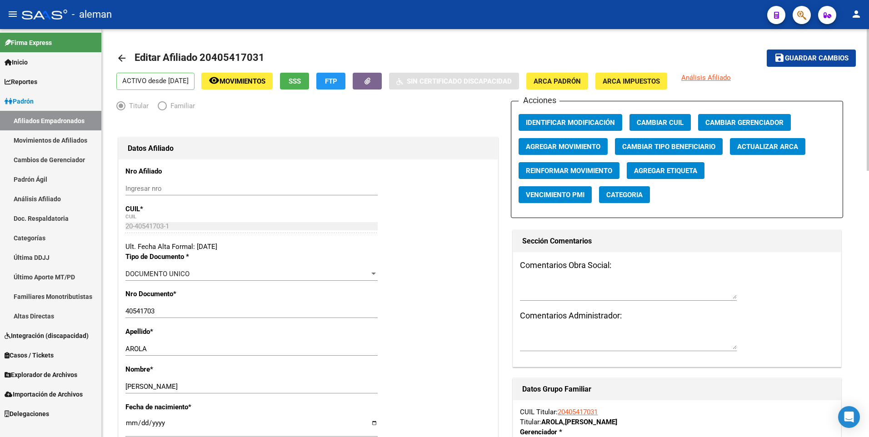
click at [118, 57] on mat-icon "arrow_back" at bounding box center [121, 58] width 11 height 11
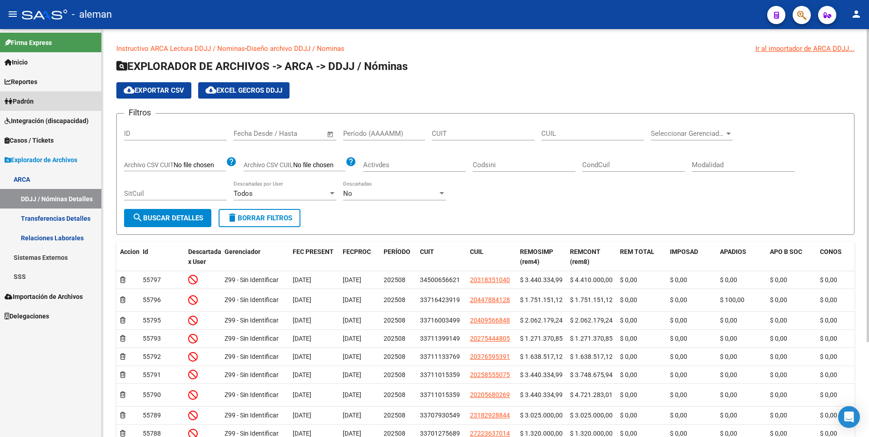
click at [38, 100] on link "Padrón" at bounding box center [50, 101] width 101 height 20
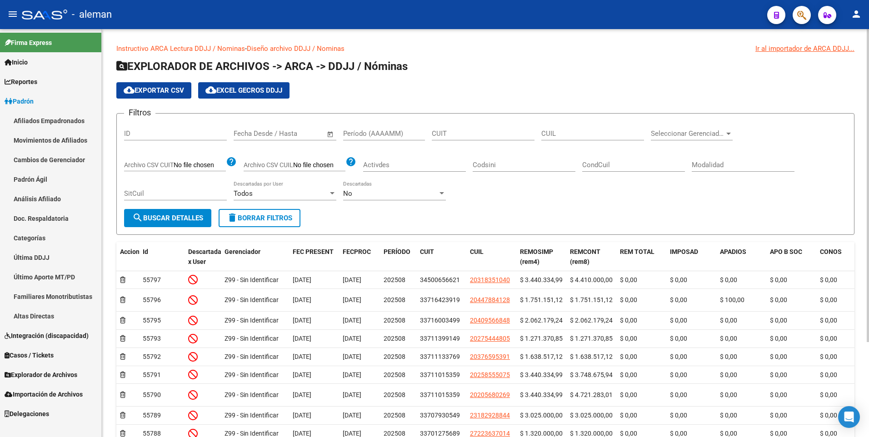
click at [44, 119] on link "Afiliados Empadronados" at bounding box center [50, 121] width 101 height 20
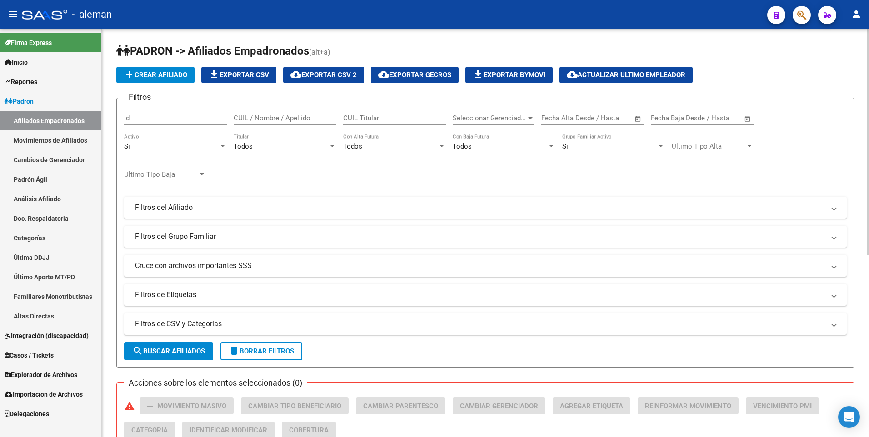
click at [305, 118] on input "CUIL / Nombre / Apellido" at bounding box center [285, 118] width 103 height 8
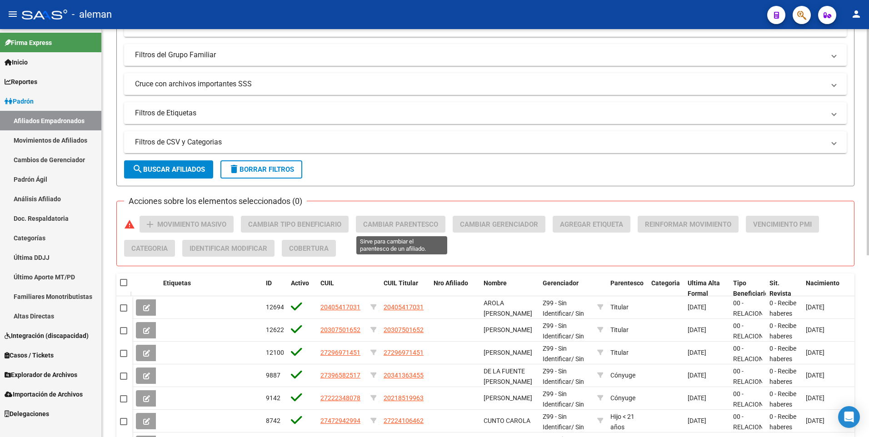
scroll to position [273, 0]
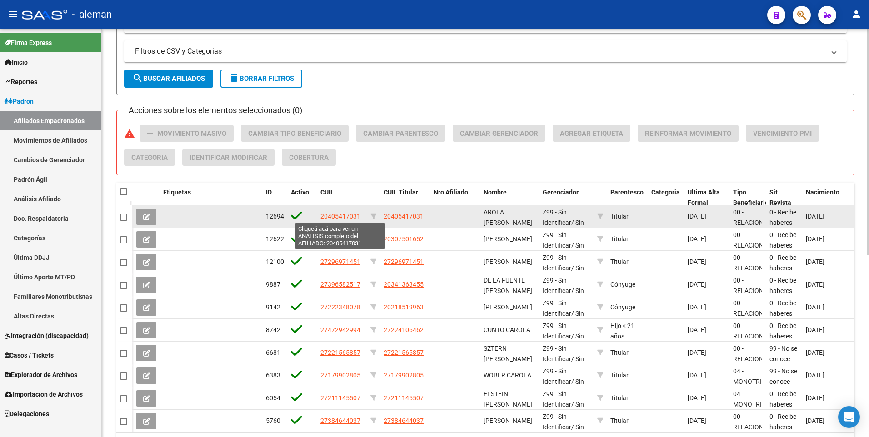
type input "AROLA"
click at [342, 217] on span "20405417031" at bounding box center [340, 216] width 40 height 7
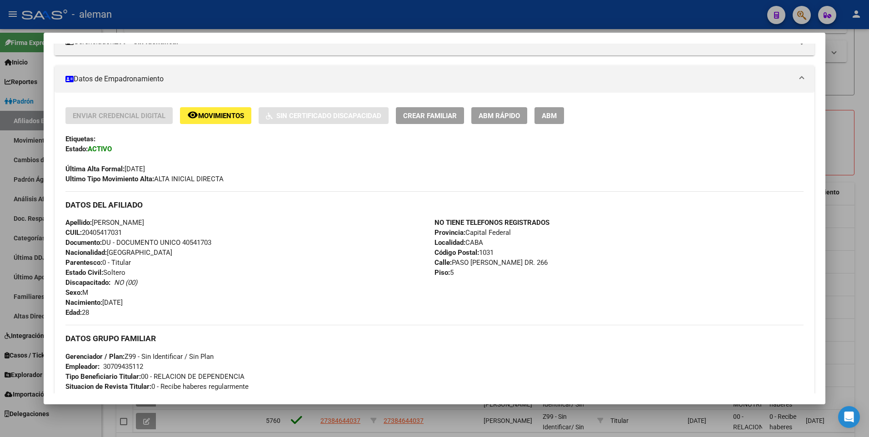
scroll to position [182, 0]
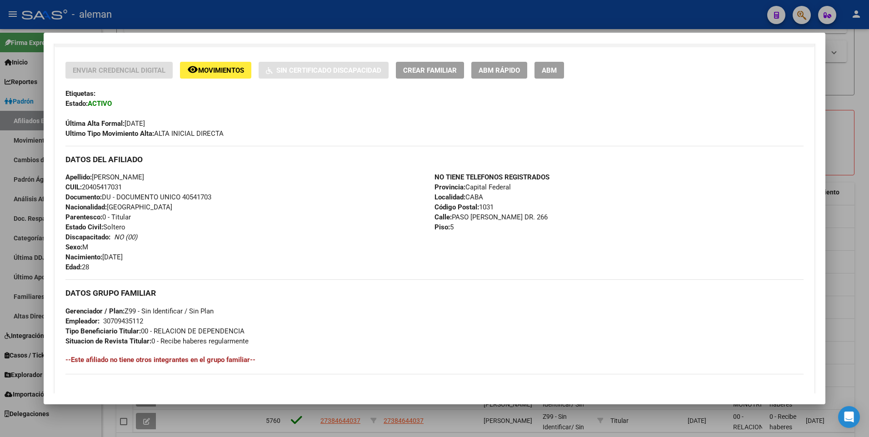
click at [857, 106] on div at bounding box center [434, 218] width 869 height 437
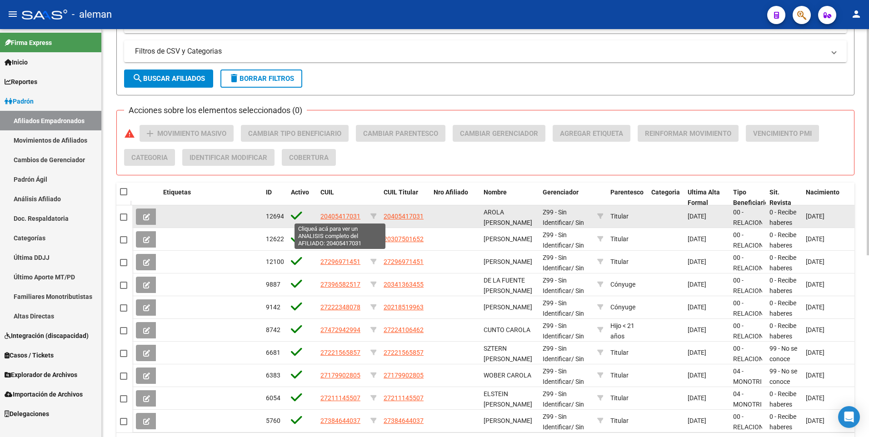
click at [349, 217] on span "20405417031" at bounding box center [340, 216] width 40 height 7
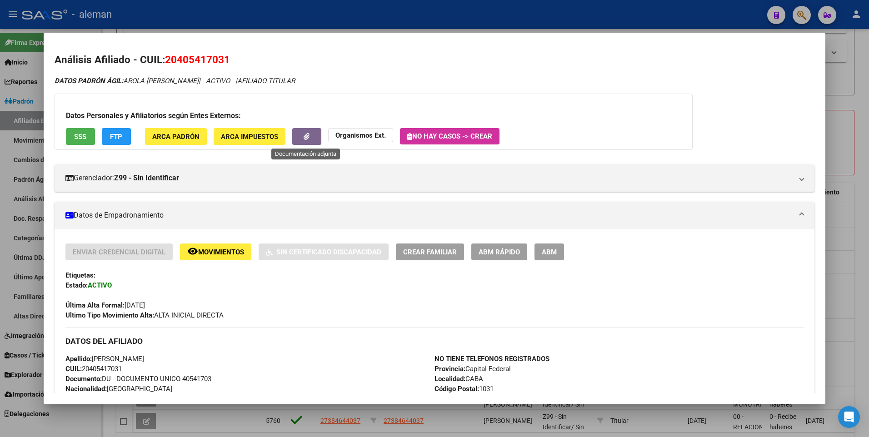
click at [310, 137] on button "button" at bounding box center [306, 136] width 29 height 17
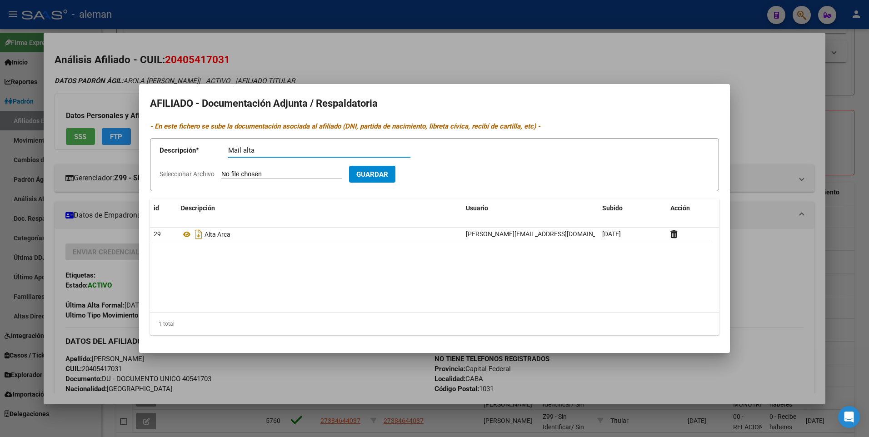
type input "Mail alta"
click at [299, 174] on input "Seleccionar Archivo" at bounding box center [281, 174] width 120 height 9
type input "C:\fakepath\mail.pdf"
click at [432, 174] on span "Guardar" at bounding box center [425, 174] width 32 height 8
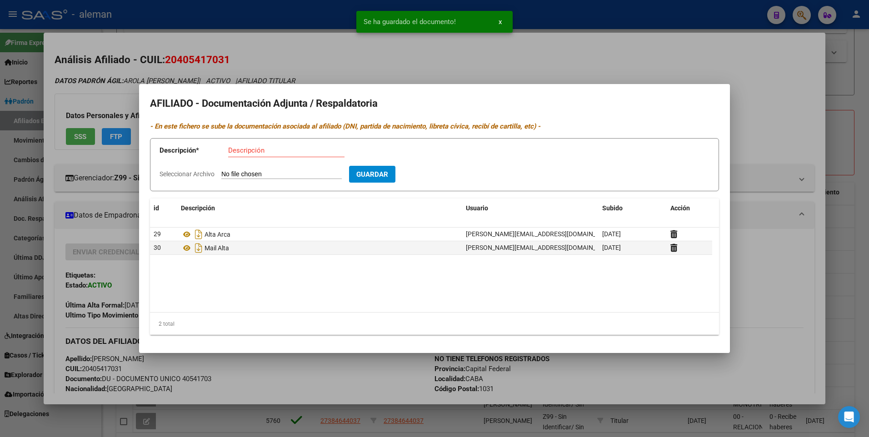
click at [761, 134] on div at bounding box center [434, 218] width 869 height 437
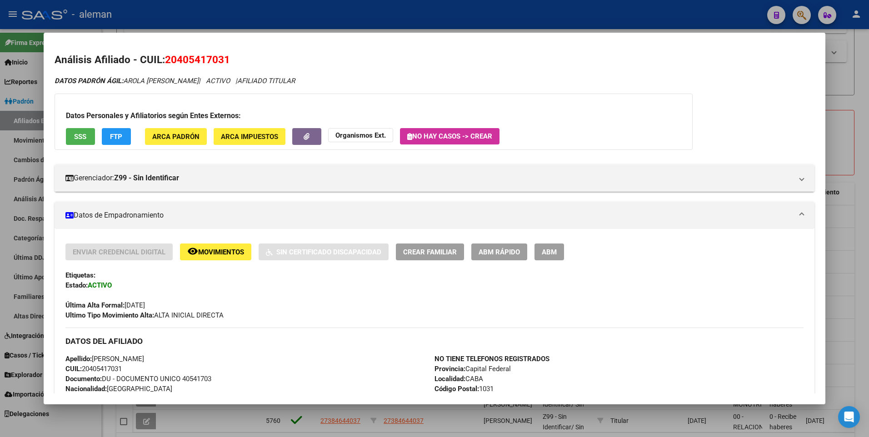
click at [866, 106] on div at bounding box center [434, 218] width 869 height 437
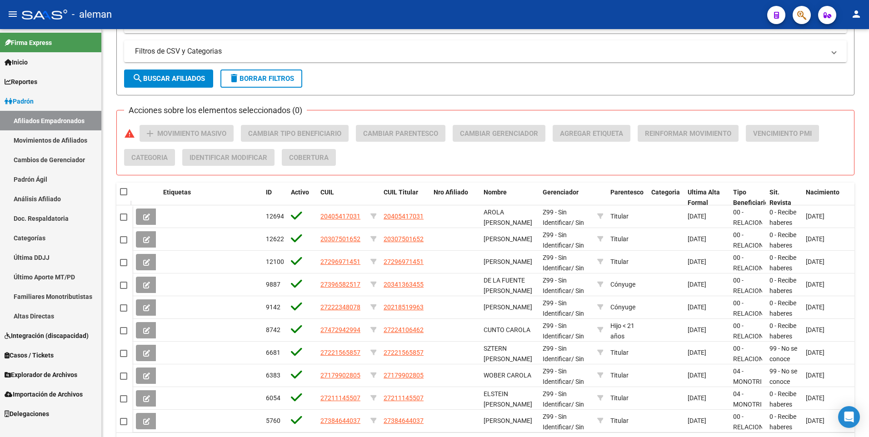
click at [30, 100] on span "Padrón" at bounding box center [19, 101] width 29 height 10
